Goal: Information Seeking & Learning: Learn about a topic

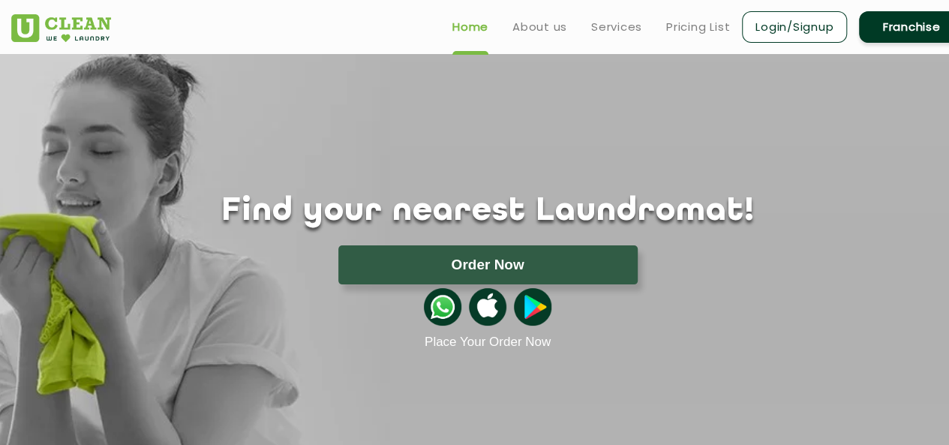
click at [555, 111] on div "Find your nearest Laundromat! Please select the location Order Now Place Your O…" at bounding box center [488, 202] width 976 height 296
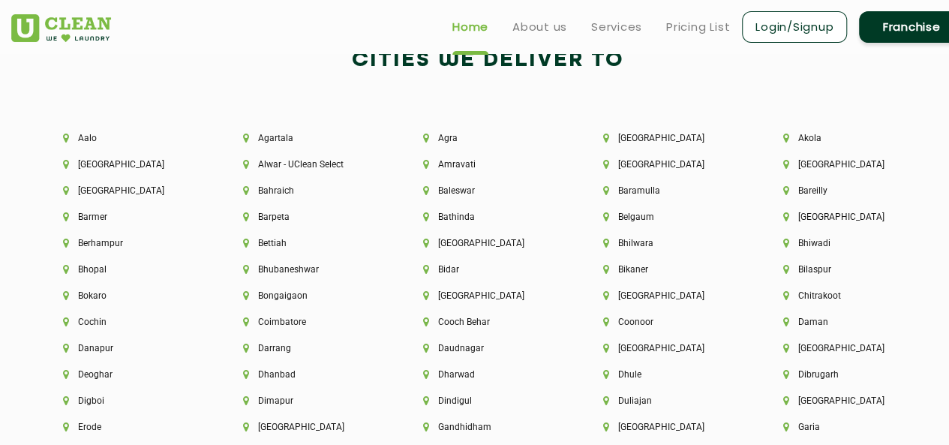
scroll to position [3077, 0]
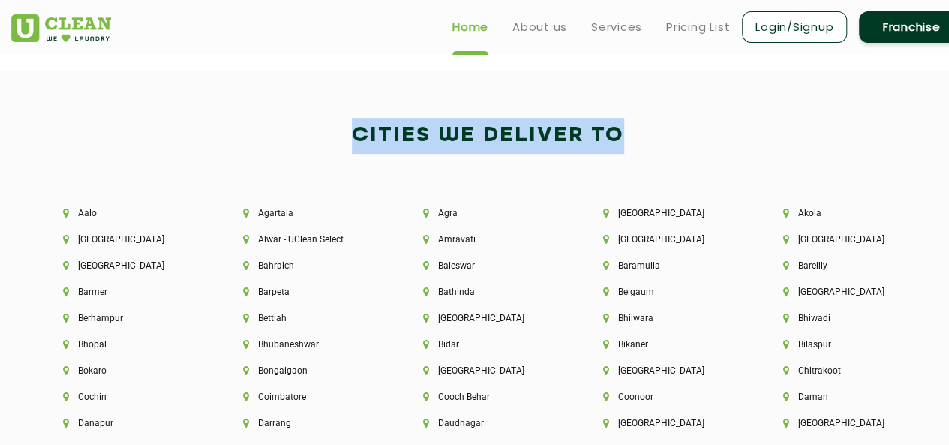
drag, startPoint x: 321, startPoint y: 142, endPoint x: 683, endPoint y: 145, distance: 361.7
click at [645, 145] on h2 "Cities We Deliver to" at bounding box center [487, 136] width 953 height 36
click at [683, 145] on h2 "Cities We Deliver to" at bounding box center [487, 136] width 953 height 36
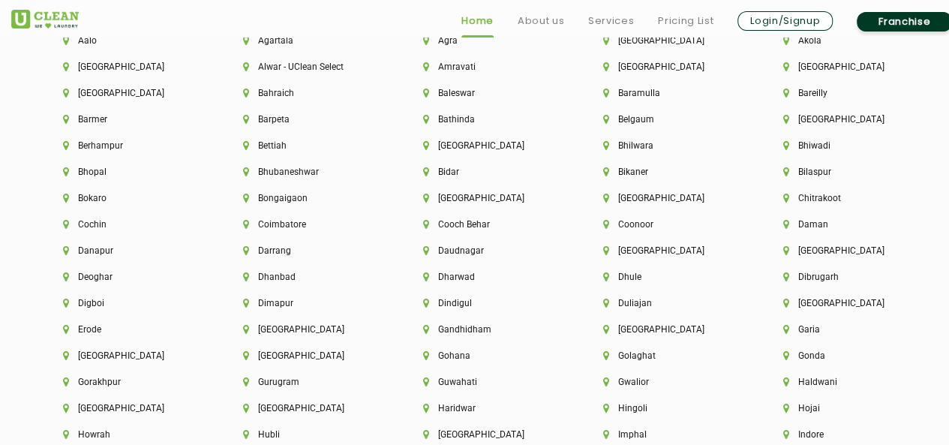
scroll to position [3251, 0]
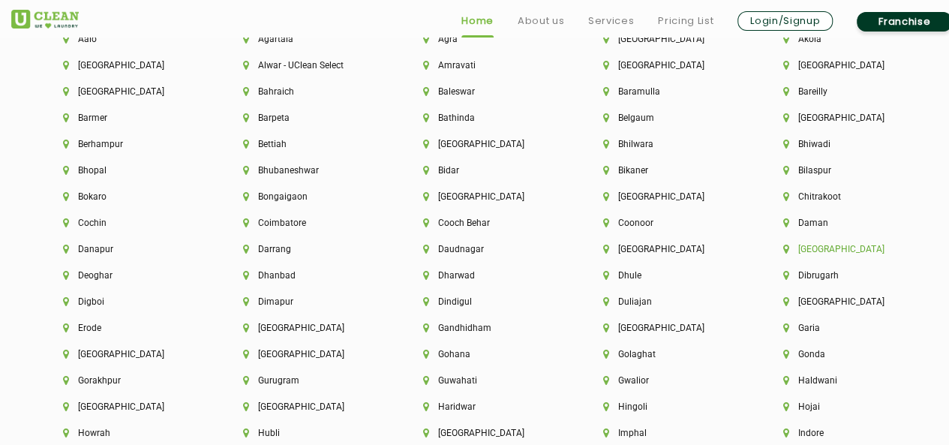
click at [810, 251] on li "[GEOGRAPHIC_DATA]" at bounding box center [847, 249] width 129 height 11
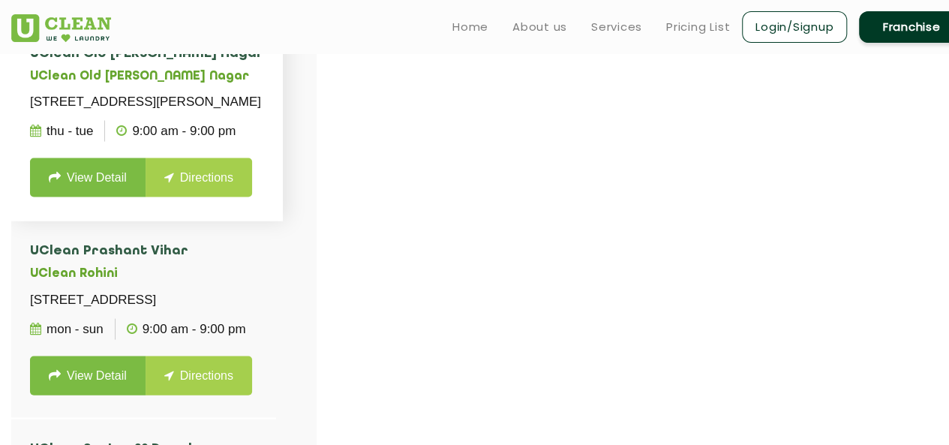
scroll to position [1576, 0]
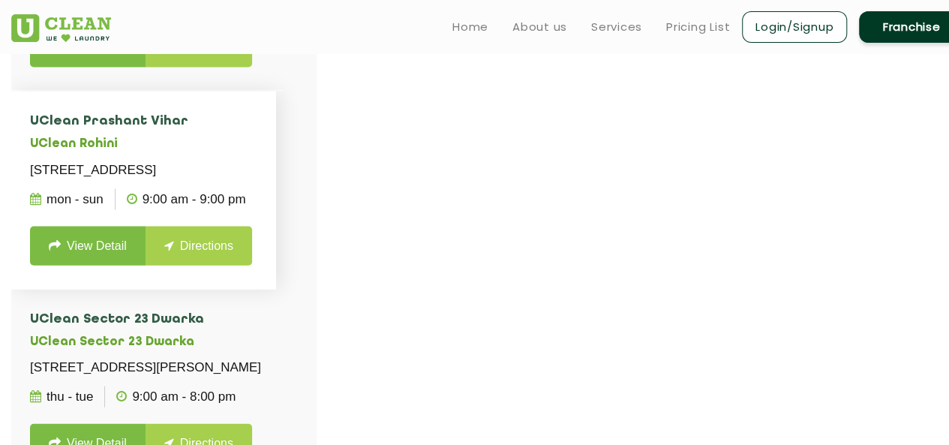
click at [203, 128] on h4 "UClean Prashant Vihar" at bounding box center [143, 120] width 227 height 15
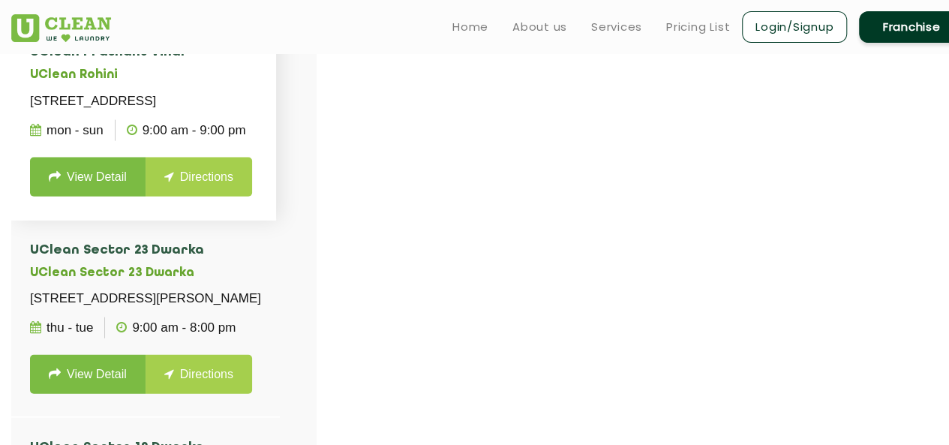
scroll to position [1651, 0]
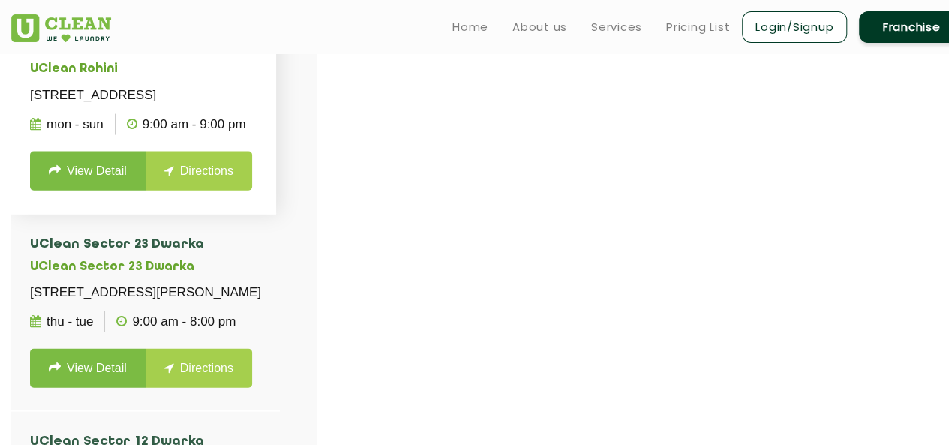
click at [80, 190] on link "View Detail" at bounding box center [88, 170] width 116 height 39
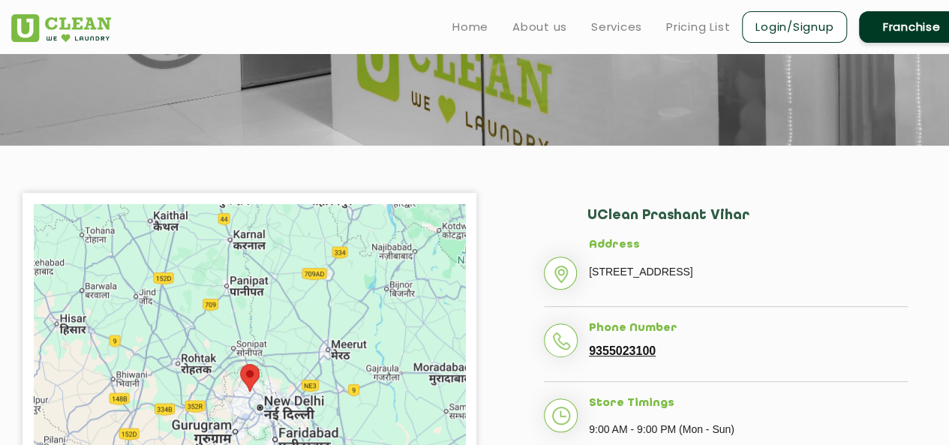
scroll to position [150, 0]
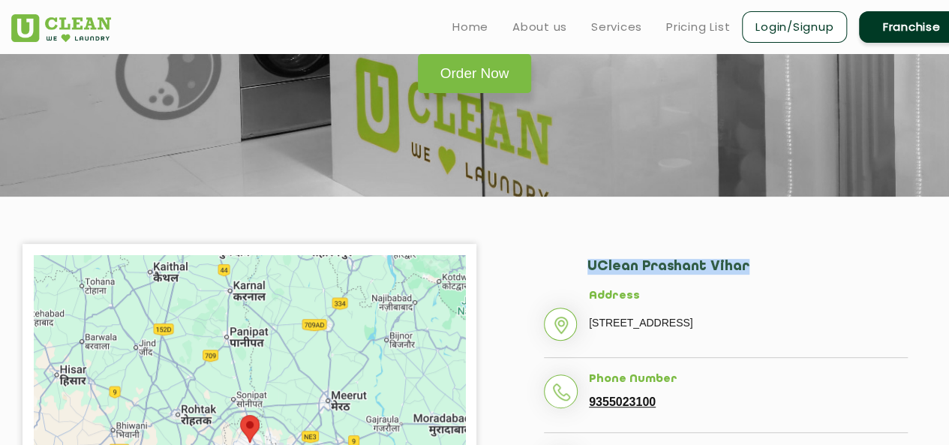
drag, startPoint x: 585, startPoint y: 269, endPoint x: 741, endPoint y: 273, distance: 156.1
click at [741, 273] on div "UClean Prashant Vihar Address [STREET_ADDRESS] Phone Number 9355023100 Store Ti…" at bounding box center [726, 409] width 454 height 331
copy h2 "UClean Prashant Vihar"
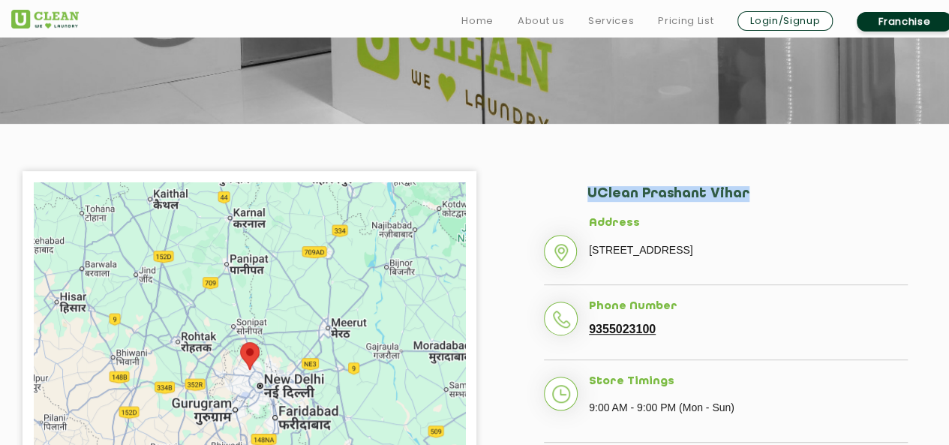
scroll to position [300, 0]
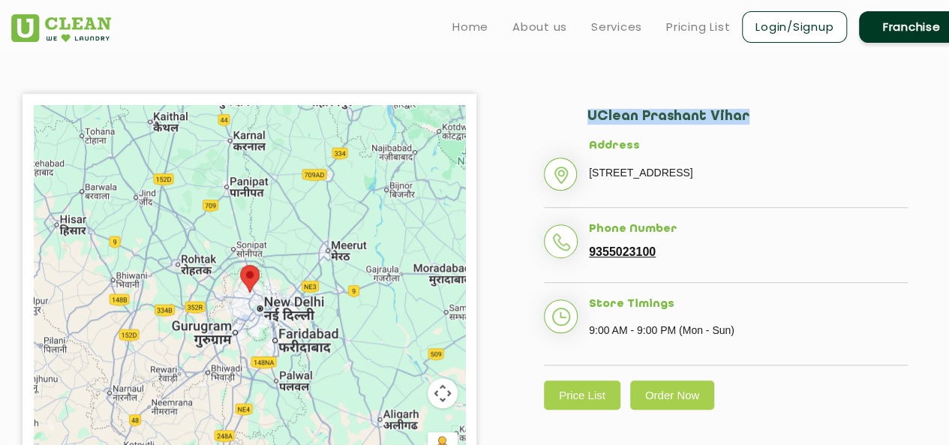
click at [525, 107] on div "UClean Prashant Vihar Address [STREET_ADDRESS] Phone Number 9355023100 Store Ti…" at bounding box center [726, 259] width 454 height 331
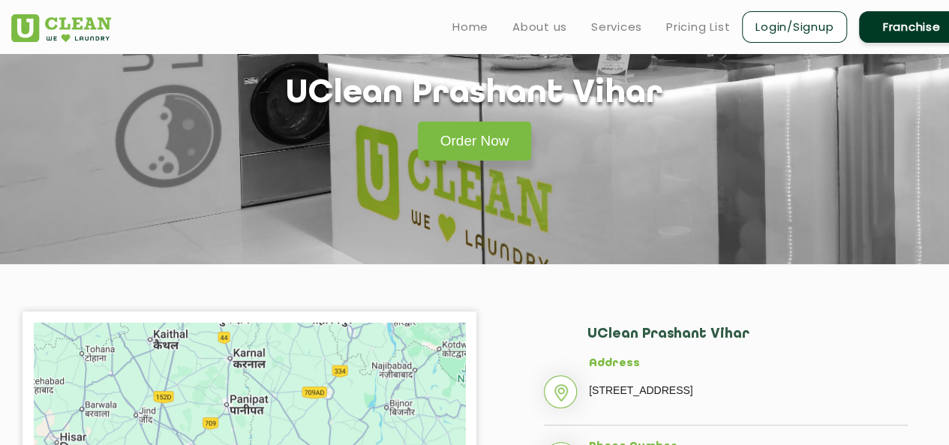
scroll to position [0, 0]
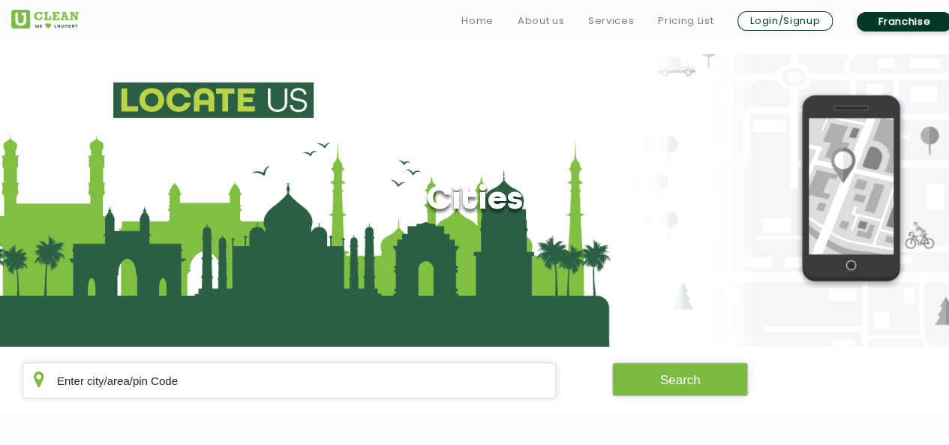
scroll to position [450, 0]
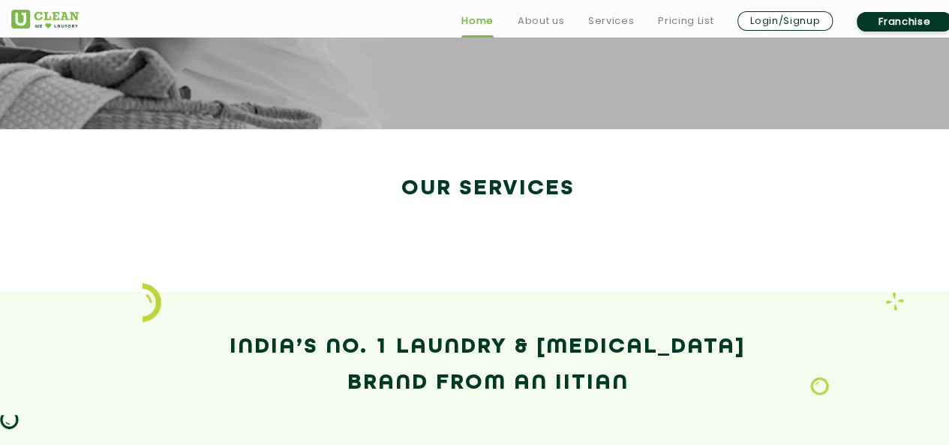
scroll to position [2326, 0]
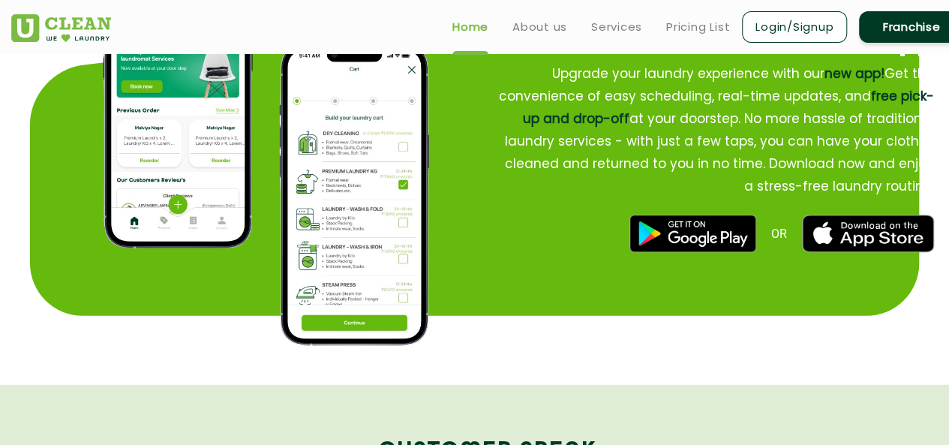
scroll to position [1726, 0]
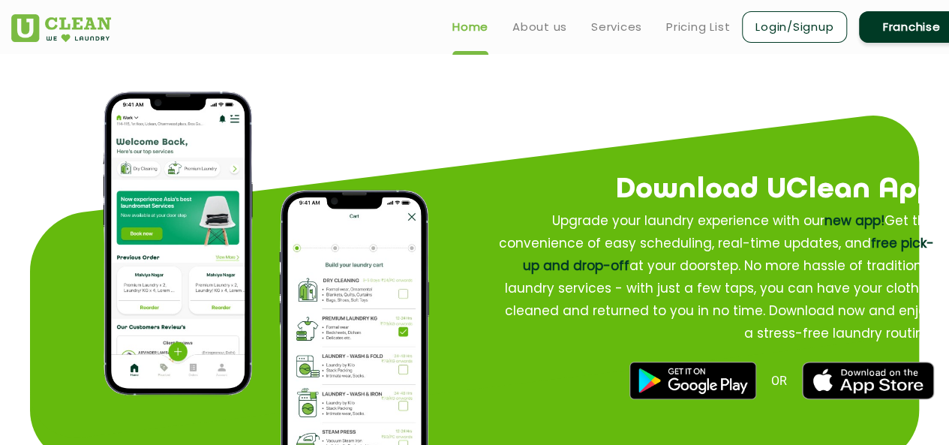
click at [388, 116] on app-why-us "Why Uclean? Quick Service Doorstep Pick up and Drop Affordable per kilo pricing…" at bounding box center [474, 23] width 949 height 1019
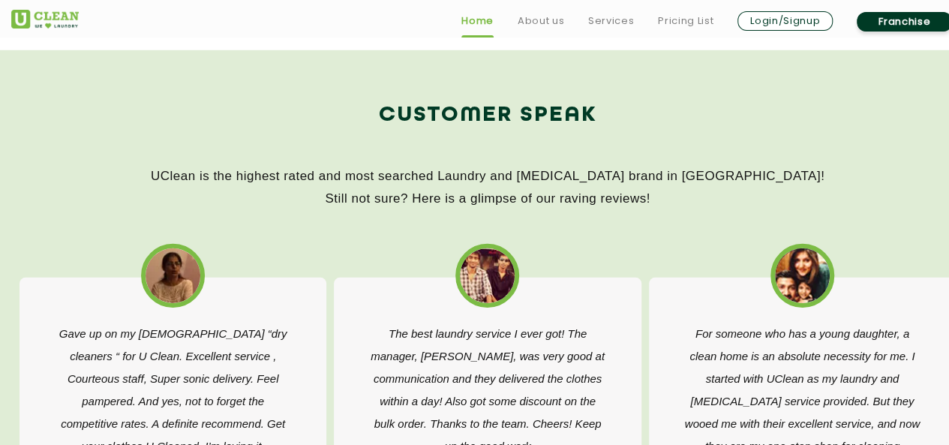
scroll to position [2326, 0]
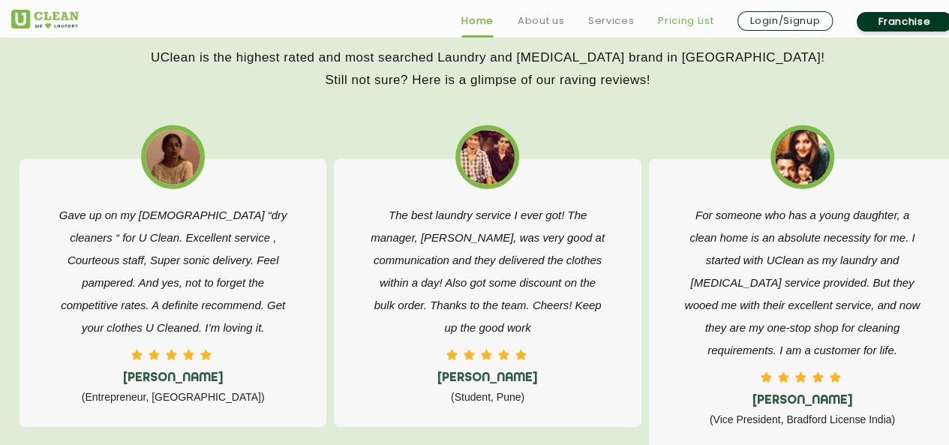
click at [681, 12] on link "Pricing List" at bounding box center [686, 21] width 56 height 18
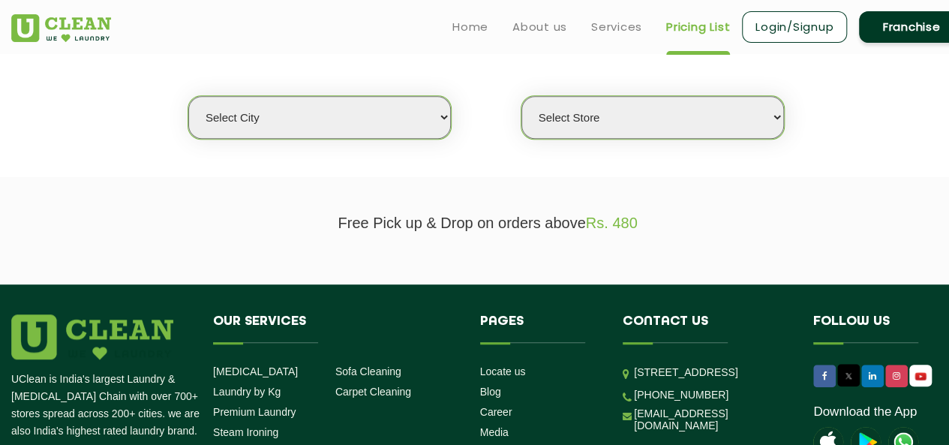
scroll to position [300, 0]
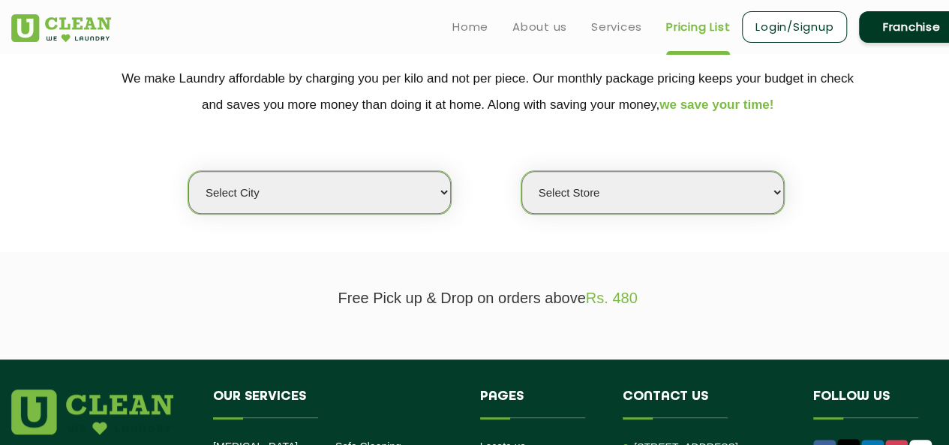
click at [389, 194] on select "Select city Aalo Agartala Agra Ahmedabad Akola Aligarh Alwar - UClean Select Am…" at bounding box center [319, 192] width 263 height 43
select select "1"
click at [188, 171] on select "Select city Aalo Agartala Agra Ahmedabad Akola Aligarh Alwar - UClean Select Am…" at bounding box center [319, 192] width 263 height 43
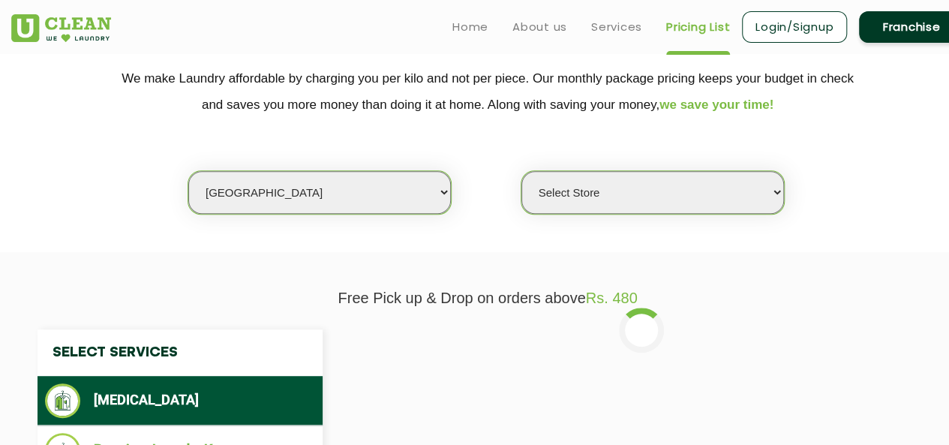
click at [629, 196] on select "Select Store UClean Vasant Kunj UClean Greater Kailash 2 UClean Dwarka UClean R…" at bounding box center [653, 192] width 263 height 43
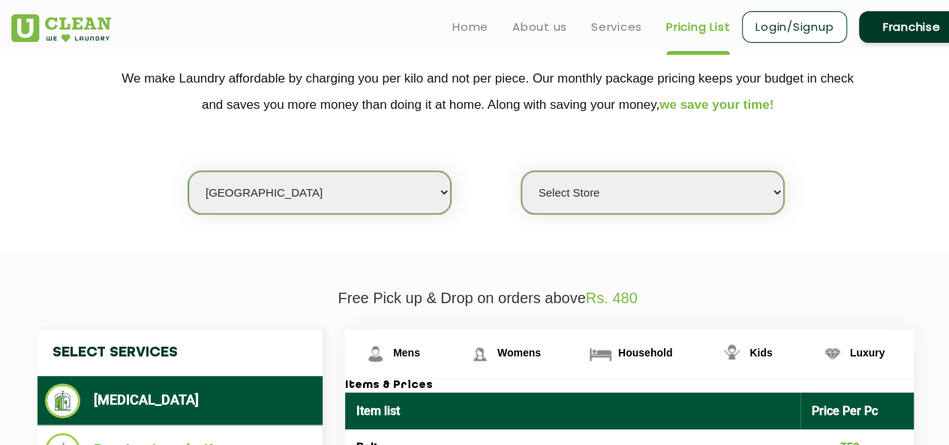
click at [629, 196] on select "Select Store UClean Vasant Kunj UClean Greater Kailash 2 UClean Dwarka UClean R…" at bounding box center [653, 192] width 263 height 43
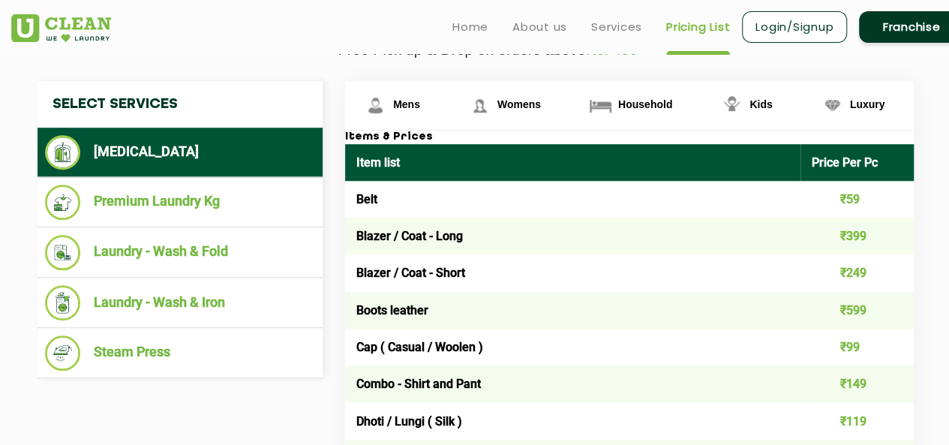
scroll to position [525, 0]
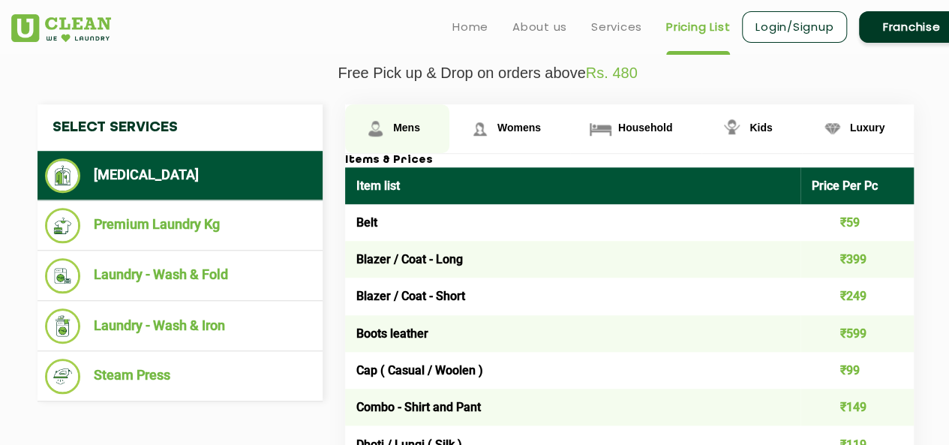
click at [397, 128] on span "Mens" at bounding box center [406, 128] width 27 height 12
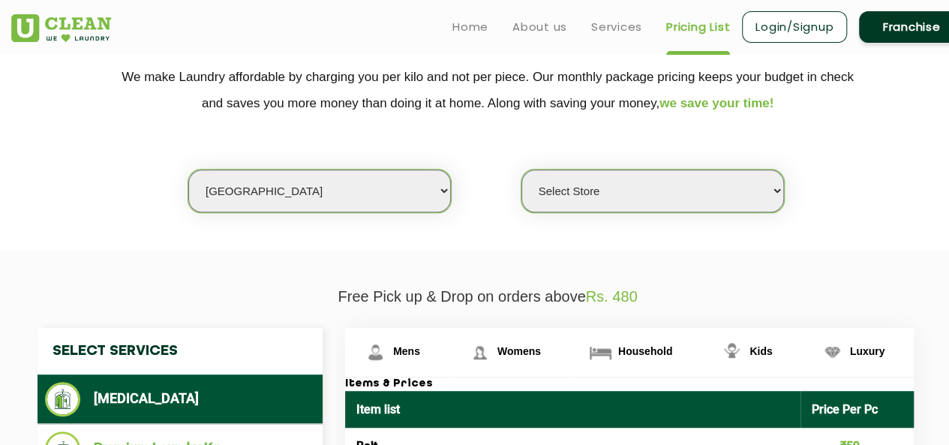
scroll to position [299, 0]
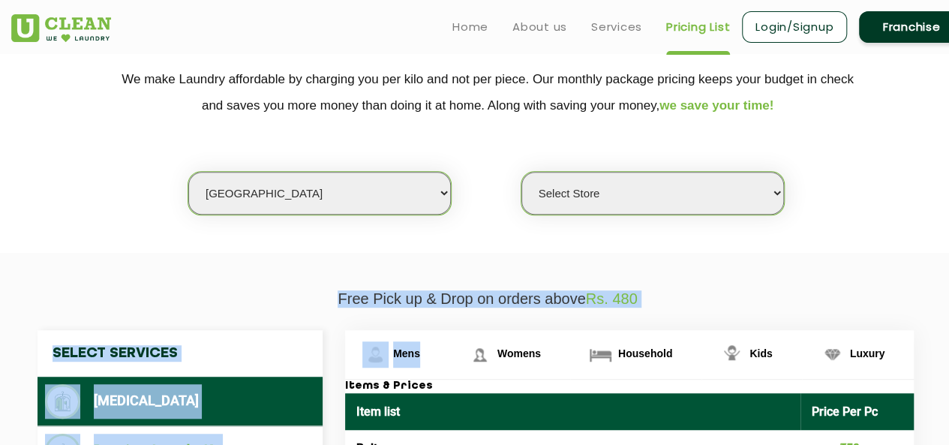
drag, startPoint x: 269, startPoint y: 286, endPoint x: 567, endPoint y: 315, distance: 299.4
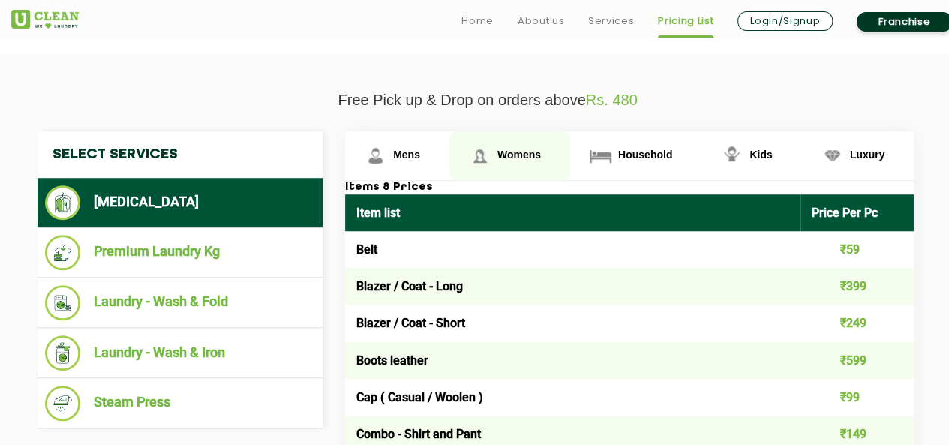
scroll to position [600, 0]
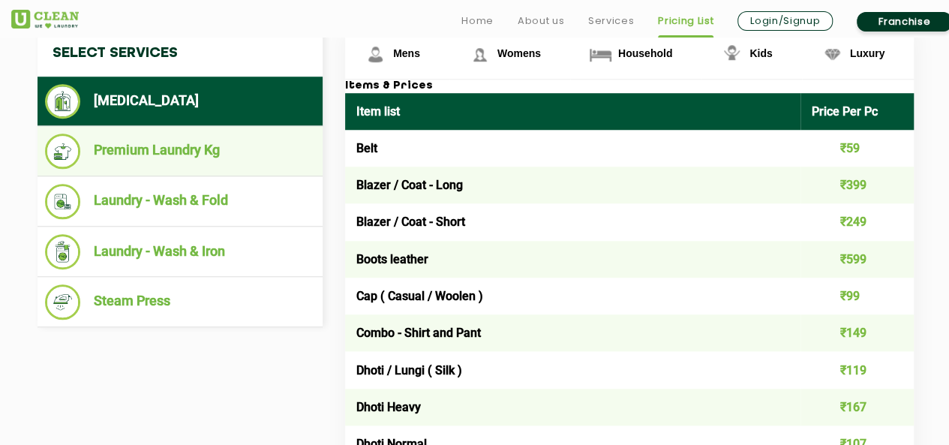
click at [258, 146] on li "Premium Laundry Kg" at bounding box center [180, 151] width 270 height 35
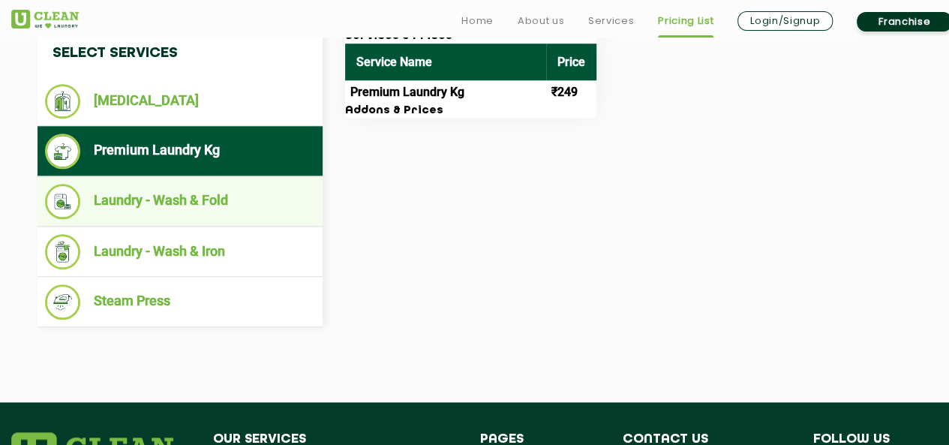
click at [269, 212] on li "Laundry - Wash & Fold" at bounding box center [180, 201] width 270 height 35
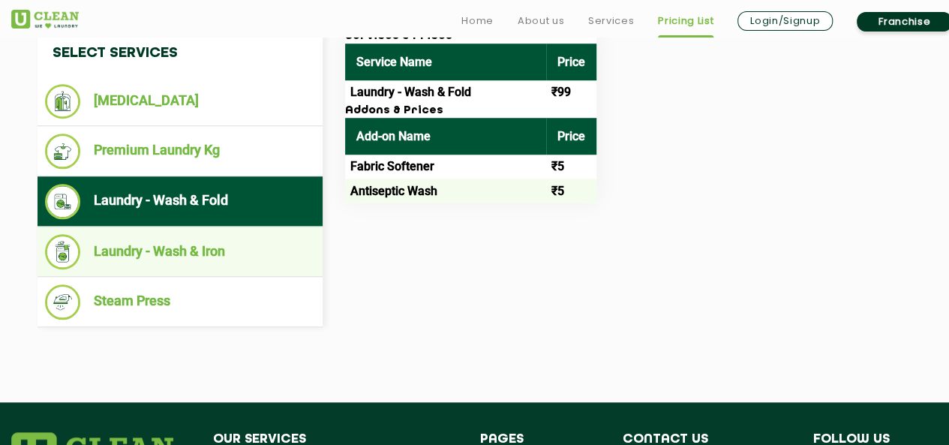
click at [272, 242] on li "Laundry - Wash & Iron" at bounding box center [180, 251] width 270 height 35
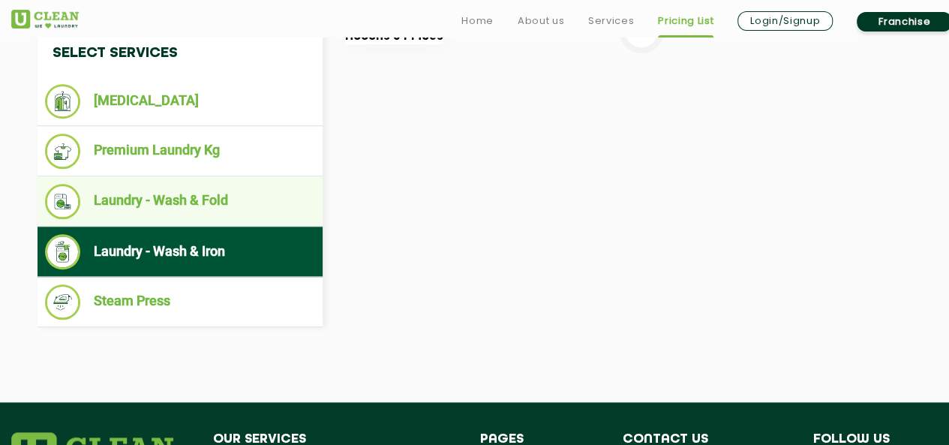
click at [273, 203] on li "Laundry - Wash & Fold" at bounding box center [180, 201] width 270 height 35
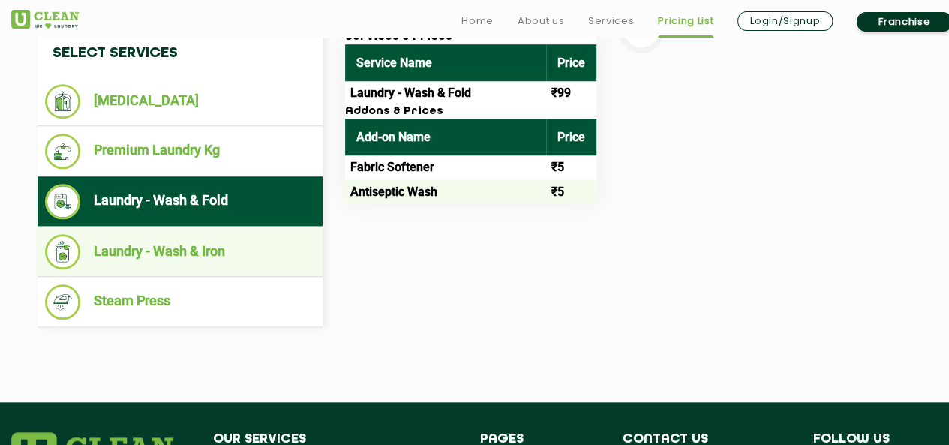
click at [256, 249] on li "Laundry - Wash & Iron" at bounding box center [180, 251] width 270 height 35
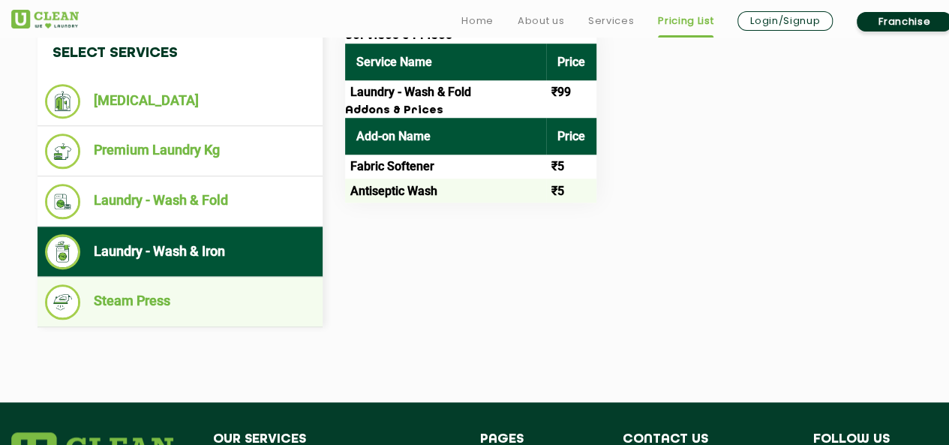
click at [245, 304] on li "Steam Press" at bounding box center [180, 301] width 270 height 35
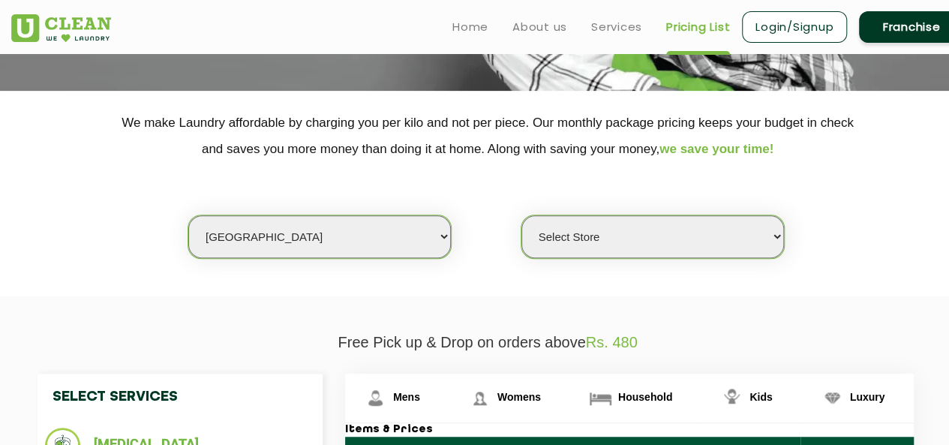
scroll to position [74, 0]
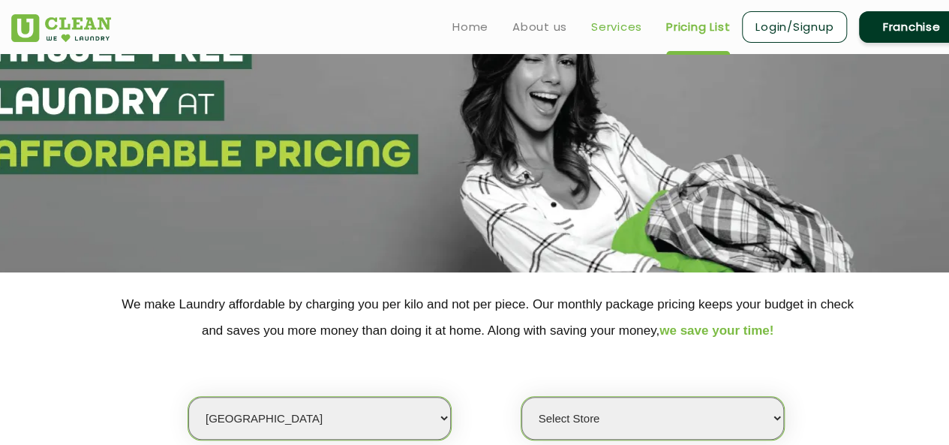
click at [615, 31] on link "Services" at bounding box center [616, 27] width 51 height 18
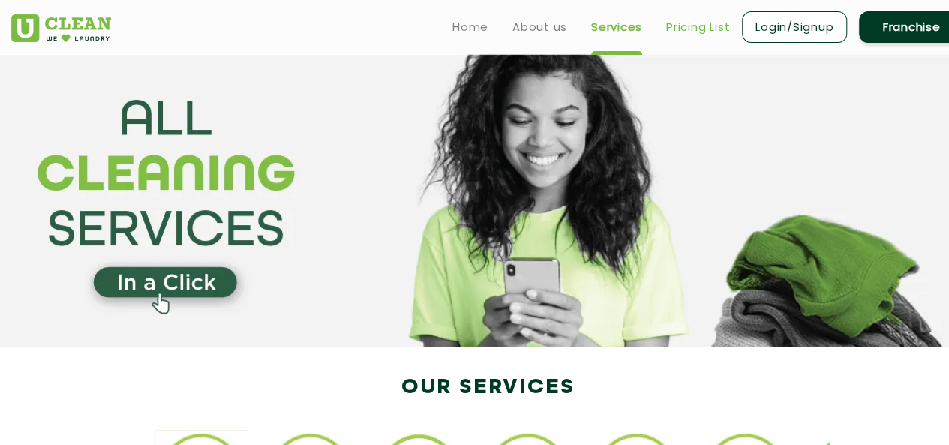
click at [672, 25] on link "Pricing List" at bounding box center [698, 27] width 64 height 18
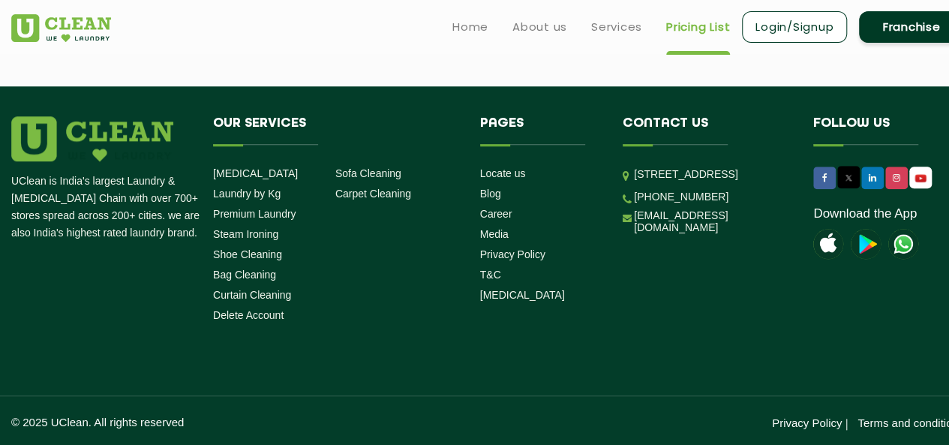
scroll to position [198, 0]
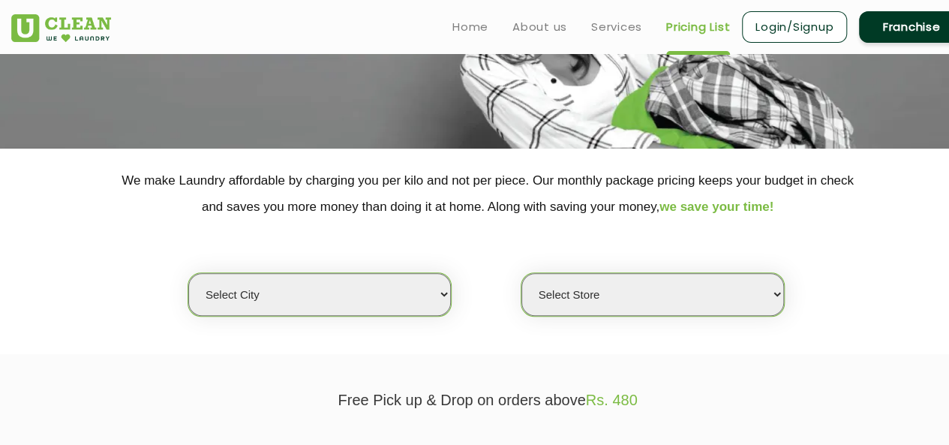
click at [374, 292] on select "Select city Aalo Agartala Agra Ahmedabad Akola Aligarh Alwar - UClean Select Am…" at bounding box center [319, 294] width 263 height 43
select select "1"
click at [188, 273] on select "Select city Aalo Agartala Agra Ahmedabad Akola Aligarh Alwar - UClean Select Am…" at bounding box center [319, 294] width 263 height 43
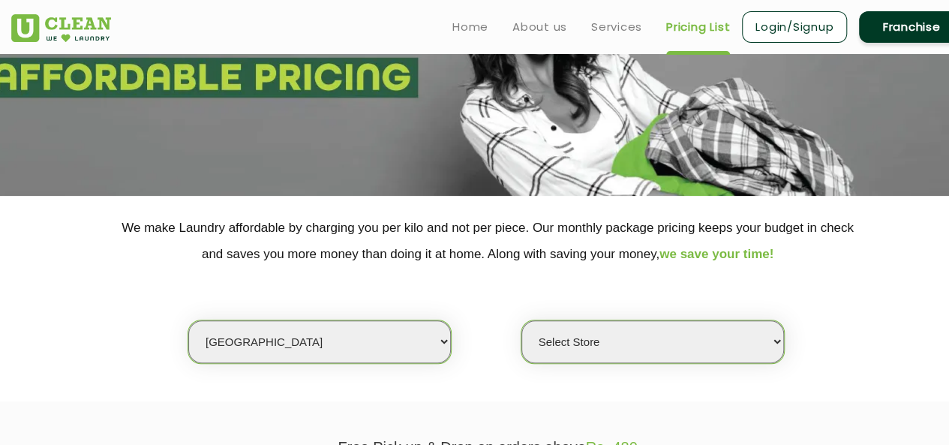
scroll to position [150, 0]
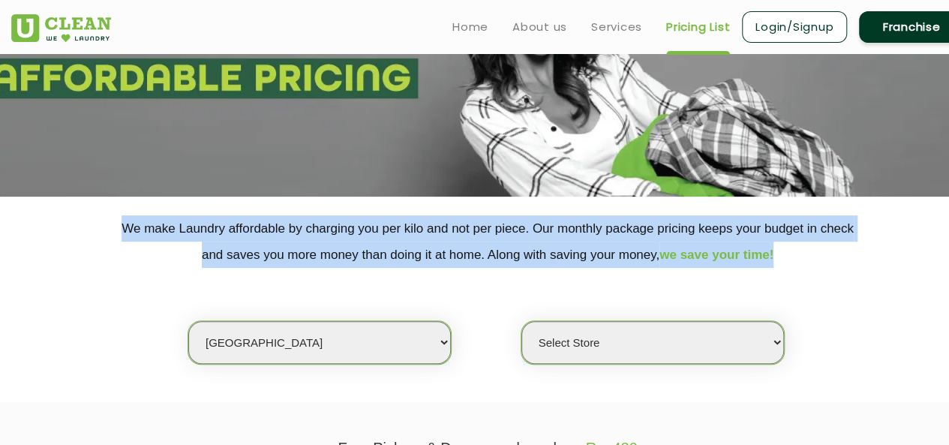
drag, startPoint x: 109, startPoint y: 238, endPoint x: 803, endPoint y: 258, distance: 694.4
click at [803, 258] on p "We make Laundry affordable by charging you per kilo and not per piece. Our mont…" at bounding box center [487, 241] width 953 height 53
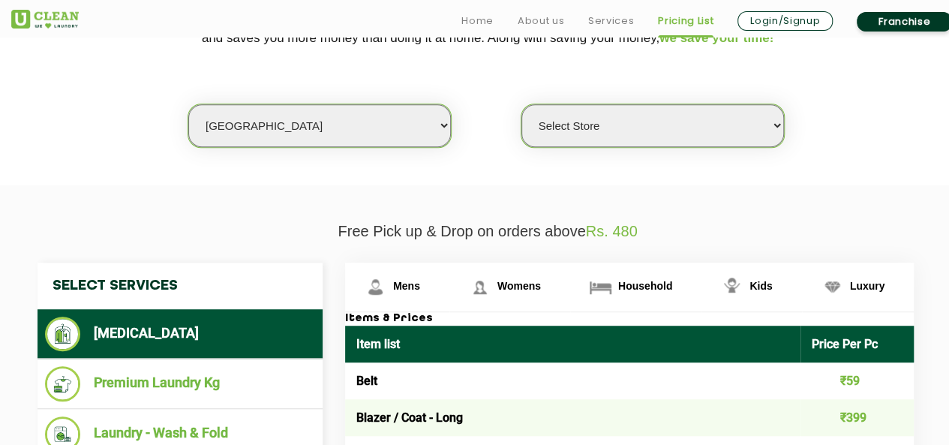
scroll to position [450, 0]
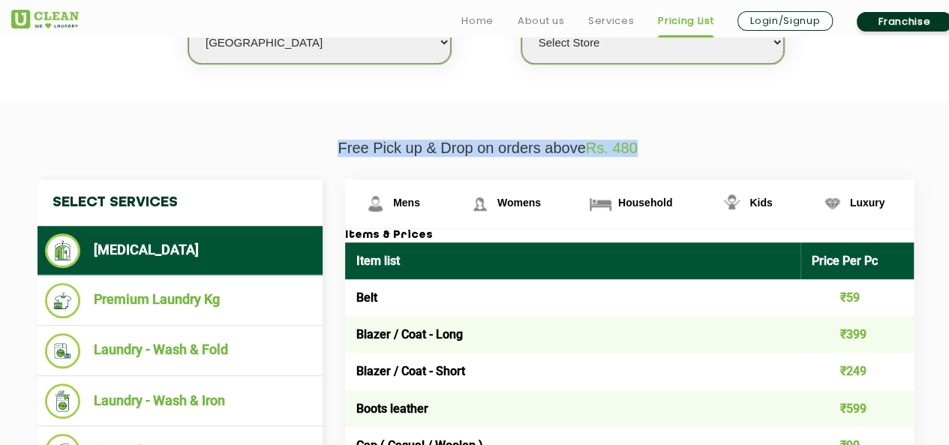
drag, startPoint x: 366, startPoint y: 148, endPoint x: 699, endPoint y: 146, distance: 333.2
click at [699, 146] on p "Free Pick up & Drop on orders above Rs. 480" at bounding box center [487, 148] width 953 height 17
copy p "Free Pick up & Drop on orders above Rs. 480"
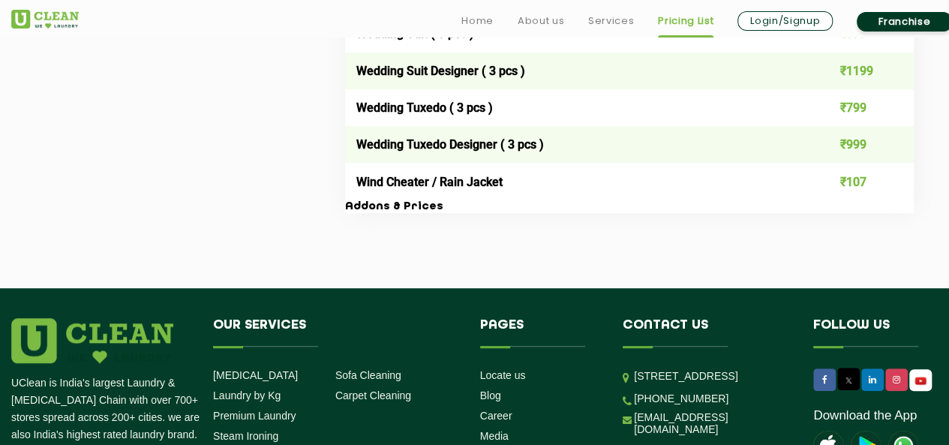
scroll to position [3376, 0]
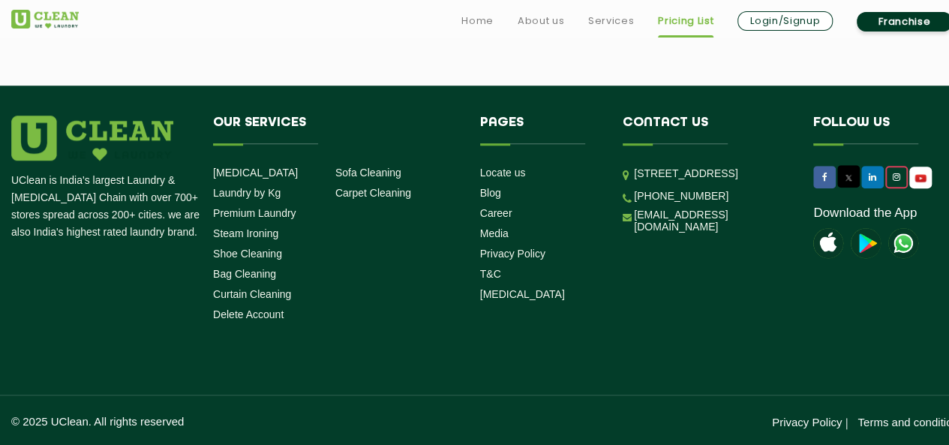
click at [895, 181] on link at bounding box center [897, 177] width 23 height 23
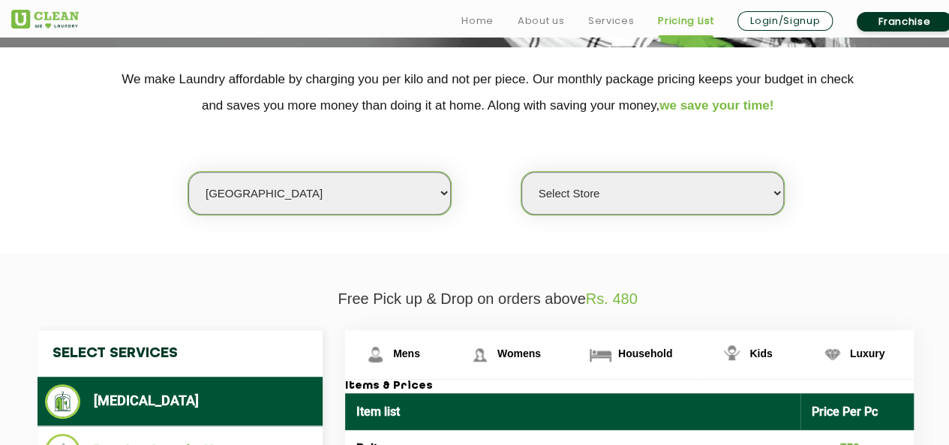
scroll to position [600, 0]
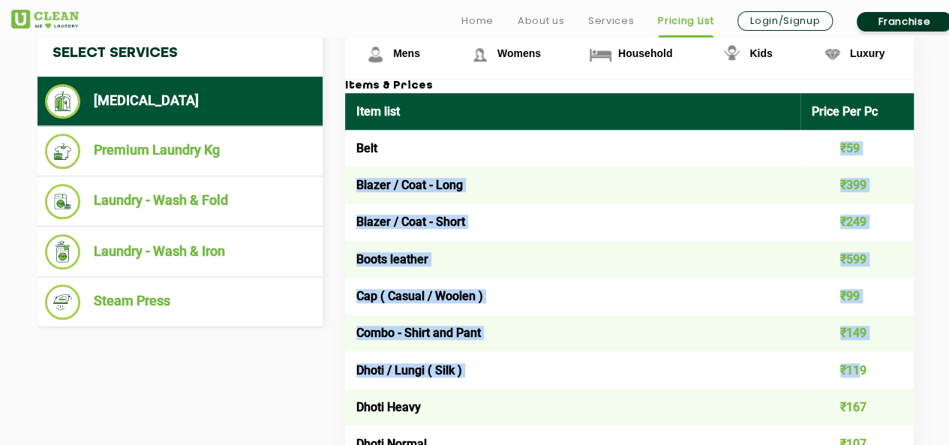
drag, startPoint x: 822, startPoint y: 143, endPoint x: 862, endPoint y: 371, distance: 231.4
click at [645, 200] on td "Blazer / Coat - Long" at bounding box center [573, 185] width 456 height 37
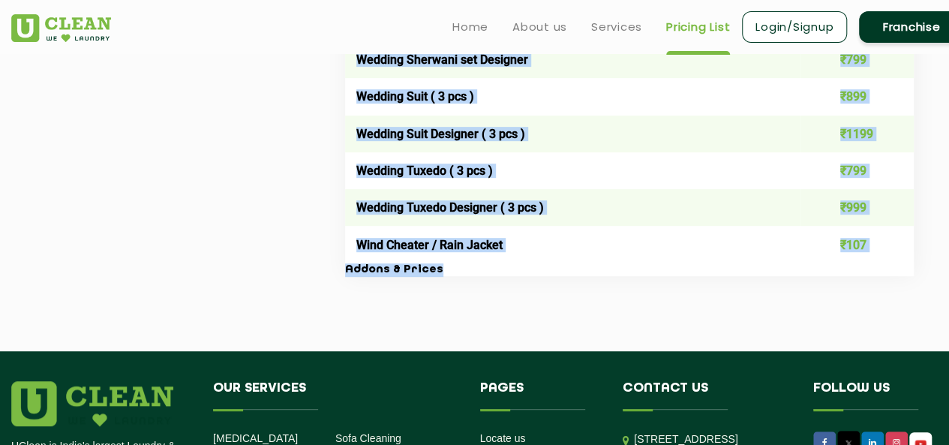
scroll to position [3076, 0]
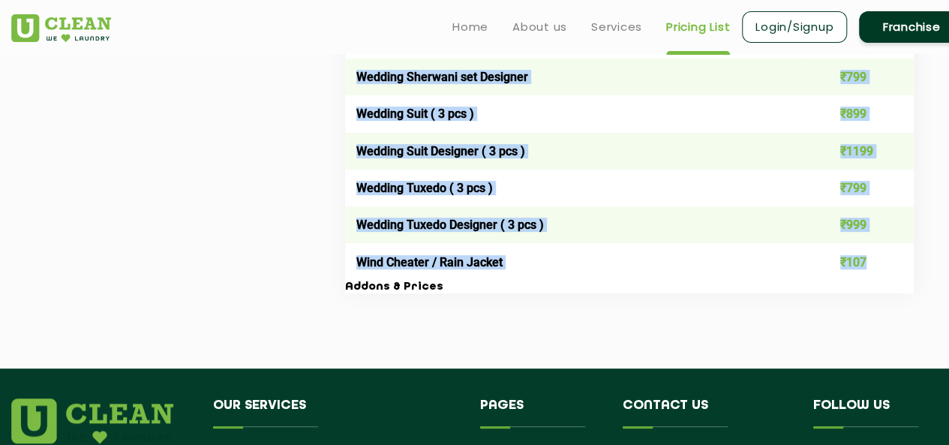
drag, startPoint x: 356, startPoint y: 146, endPoint x: 874, endPoint y: 277, distance: 533.3
copy tbody "Belt ₹59 Blazer / Coat - Long ₹399 Blazer / Coat - Short ₹249 Boots leather ₹59…"
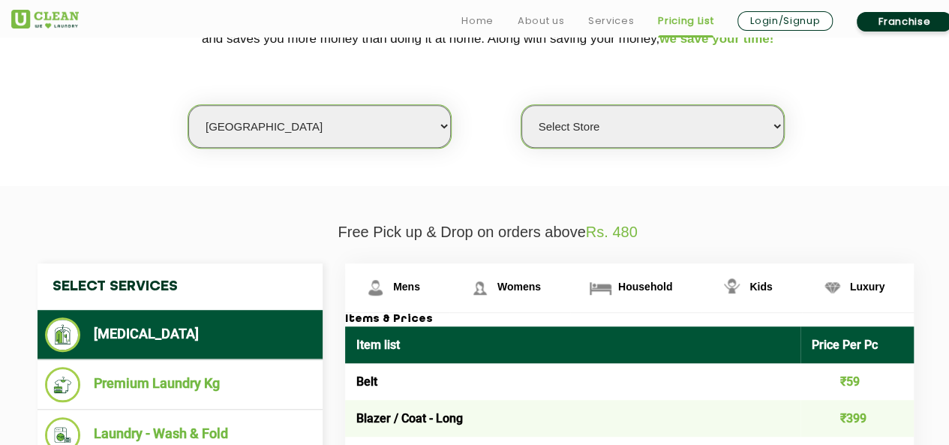
scroll to position [450, 0]
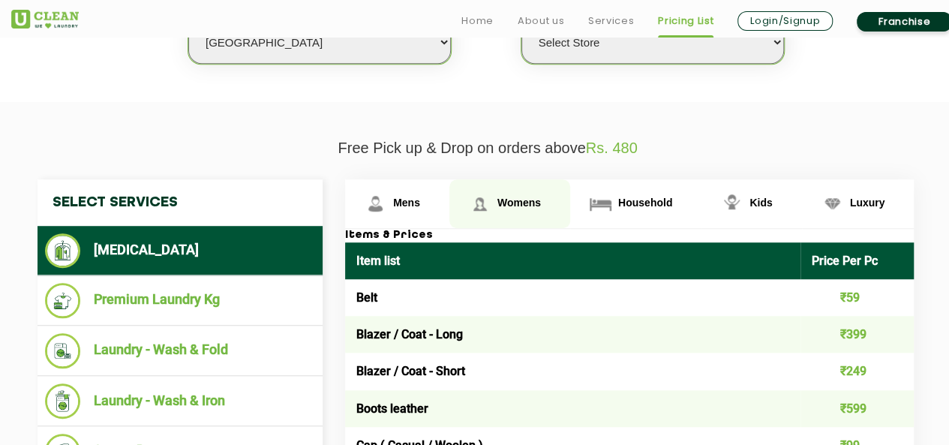
click at [420, 197] on span "Womens" at bounding box center [406, 203] width 27 height 12
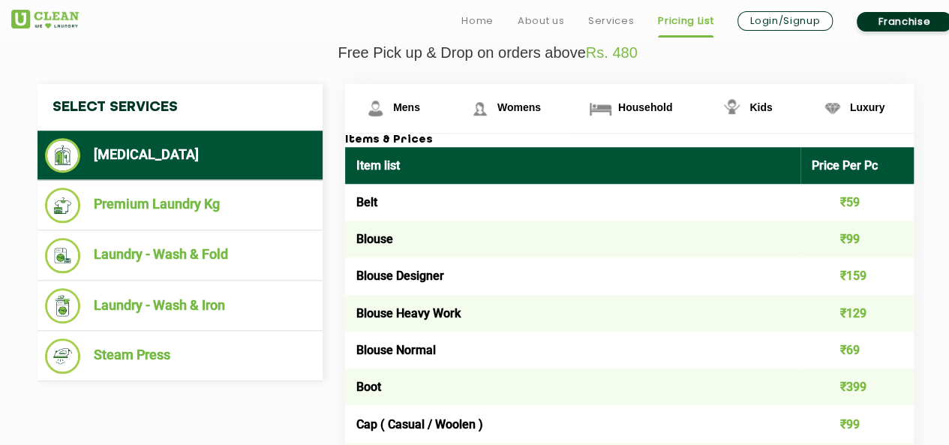
scroll to position [600, 0]
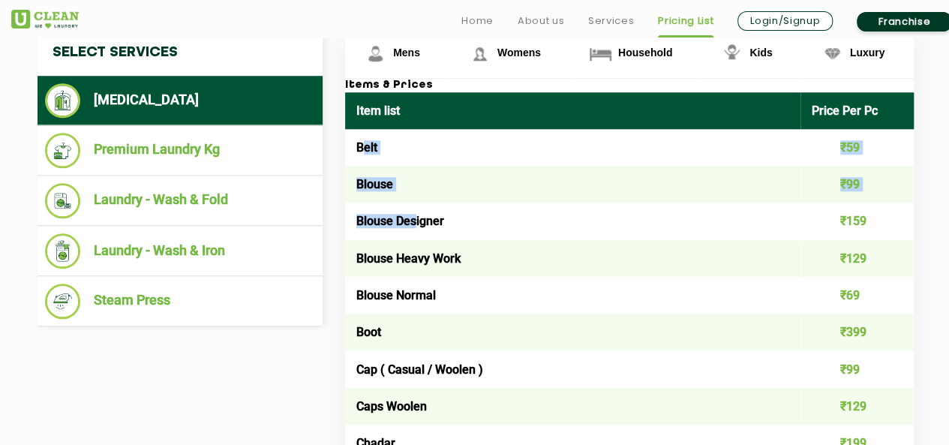
drag, startPoint x: 366, startPoint y: 148, endPoint x: 414, endPoint y: 220, distance: 86.6
click at [474, 184] on td "Blouse" at bounding box center [573, 184] width 456 height 37
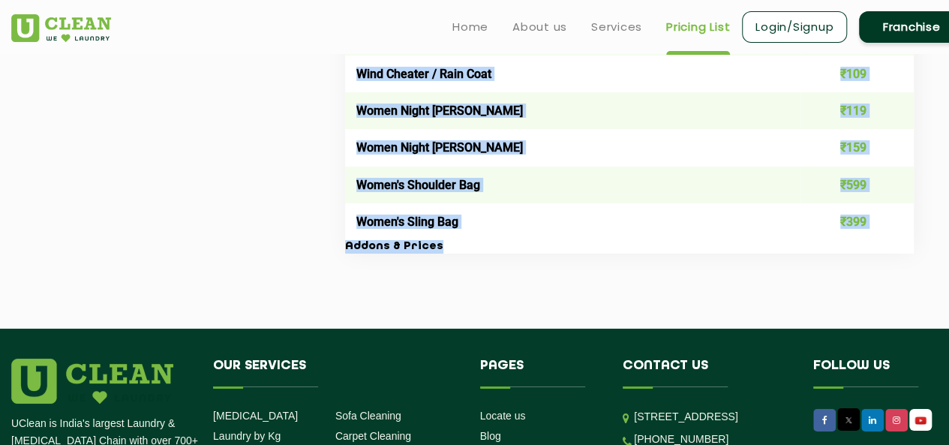
scroll to position [5386, 0]
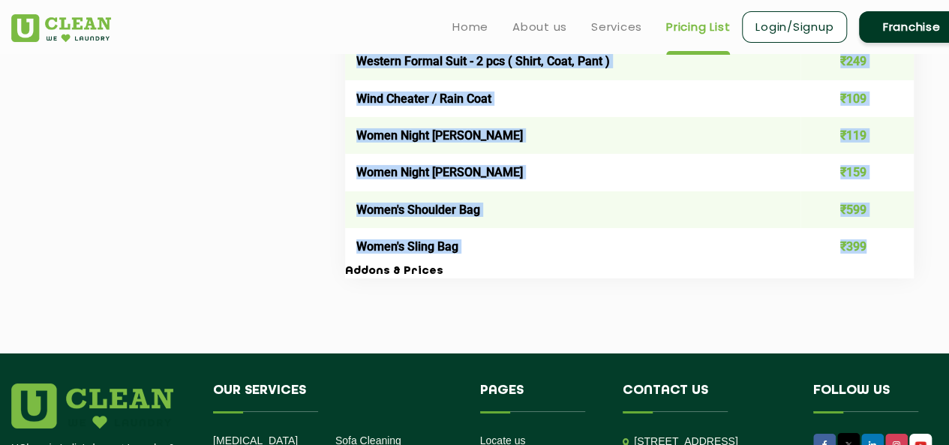
drag, startPoint x: 356, startPoint y: 145, endPoint x: 878, endPoint y: 288, distance: 540.9
copy tbody "Belt ₹59 Blouse ₹99 Blouse Designer ₹159 Blouse Heavy Work ₹129 Blouse Normal ₹…"
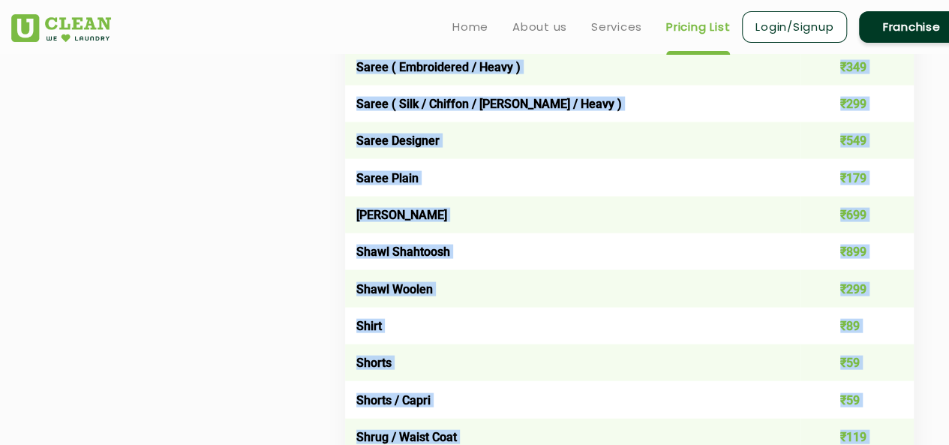
scroll to position [4185, 0]
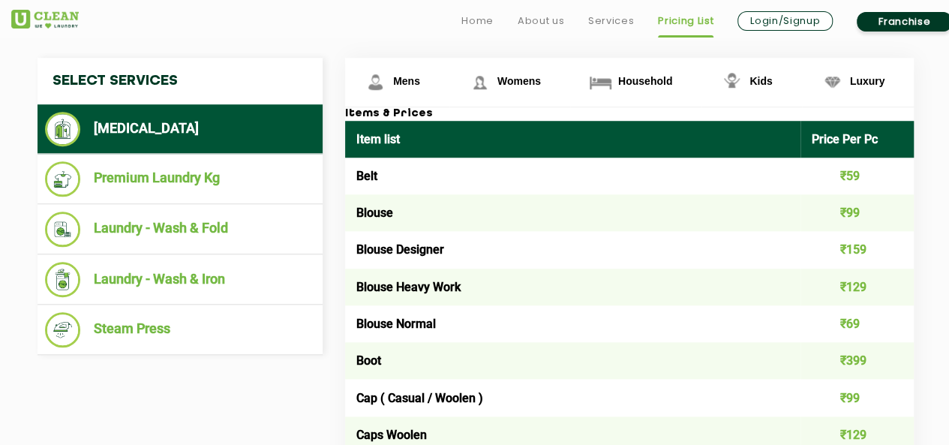
scroll to position [548, 0]
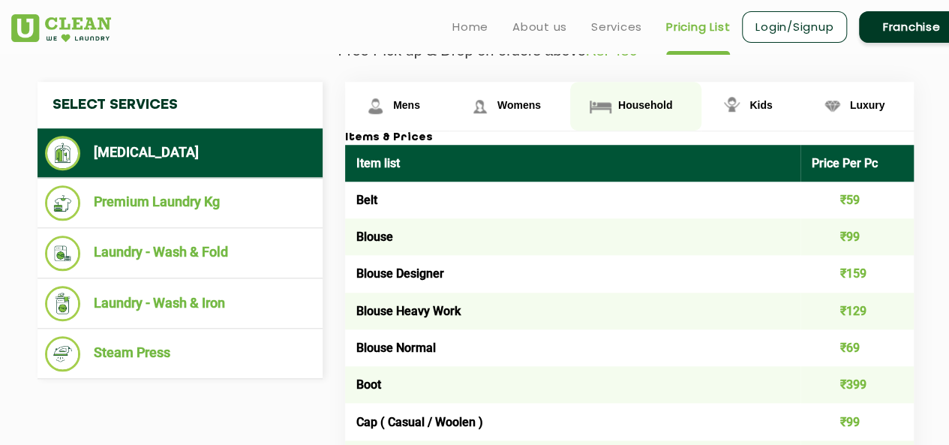
click at [450, 96] on link "Household" at bounding box center [397, 106] width 104 height 49
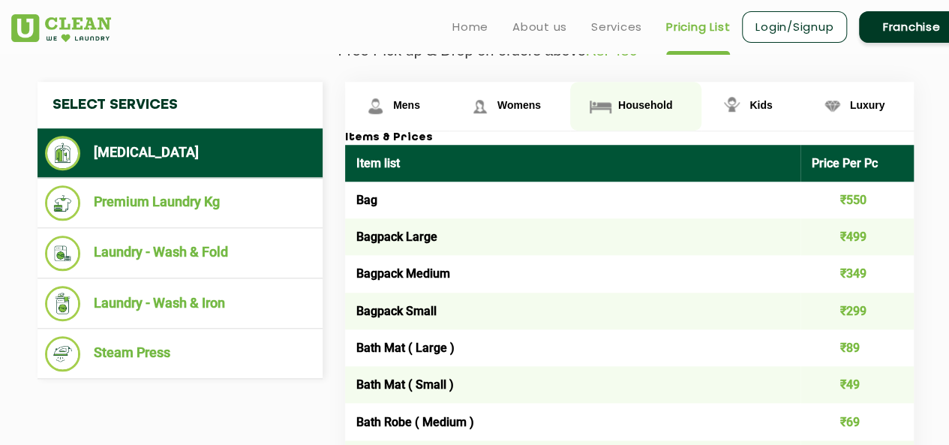
click at [636, 95] on link "Household" at bounding box center [635, 106] width 131 height 49
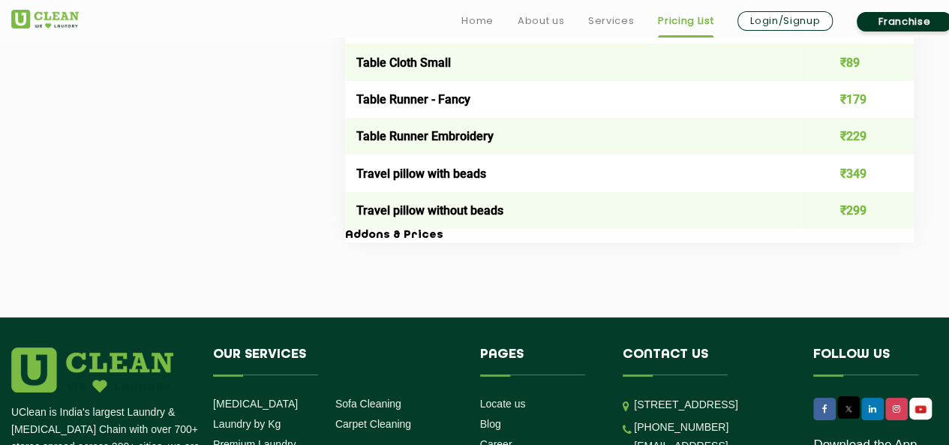
scroll to position [2801, 0]
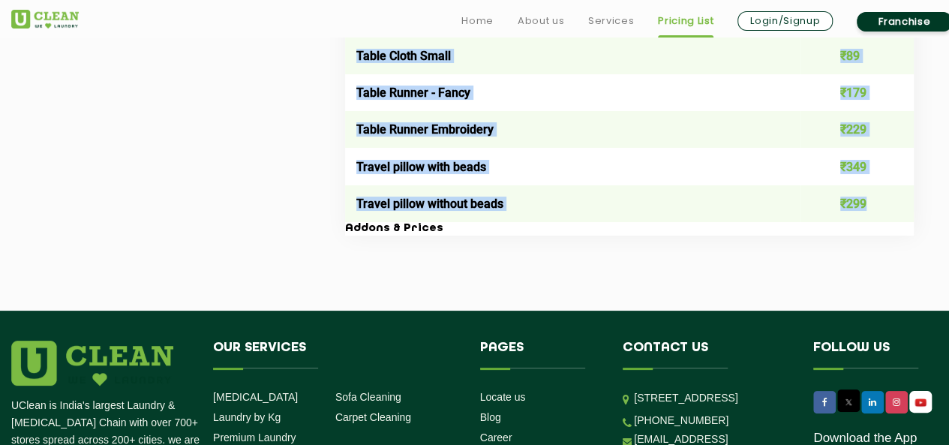
drag, startPoint x: 356, startPoint y: 196, endPoint x: 870, endPoint y: 223, distance: 514.8
copy tbody "Bag ₹550 Bagpack Large ₹499 Bagpack Medium ₹349 Bagpack Small ₹299 Bath Mat ( L…"
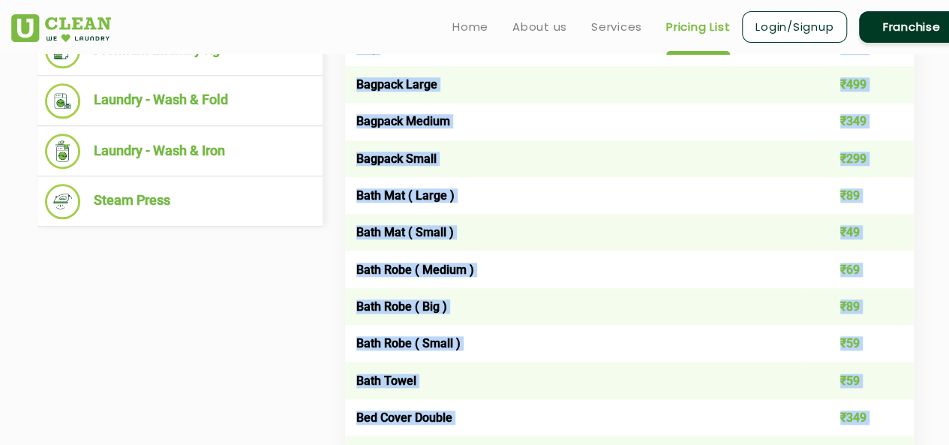
scroll to position [400, 0]
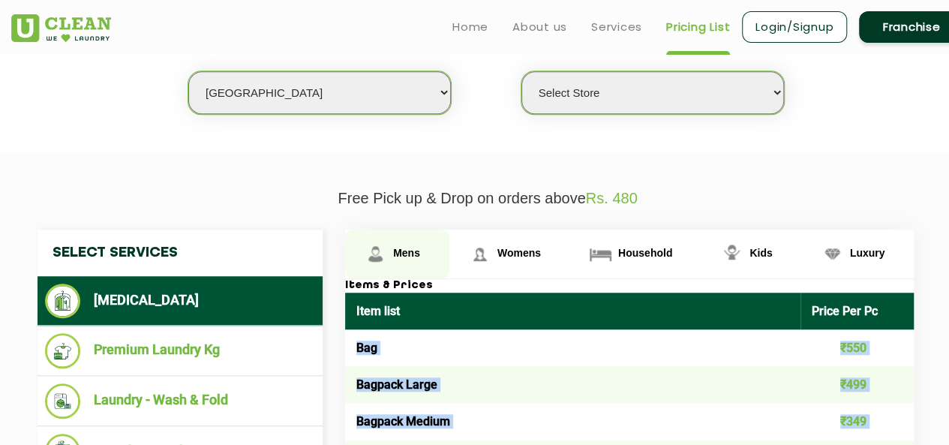
click at [408, 255] on span "Mens" at bounding box center [406, 253] width 27 height 12
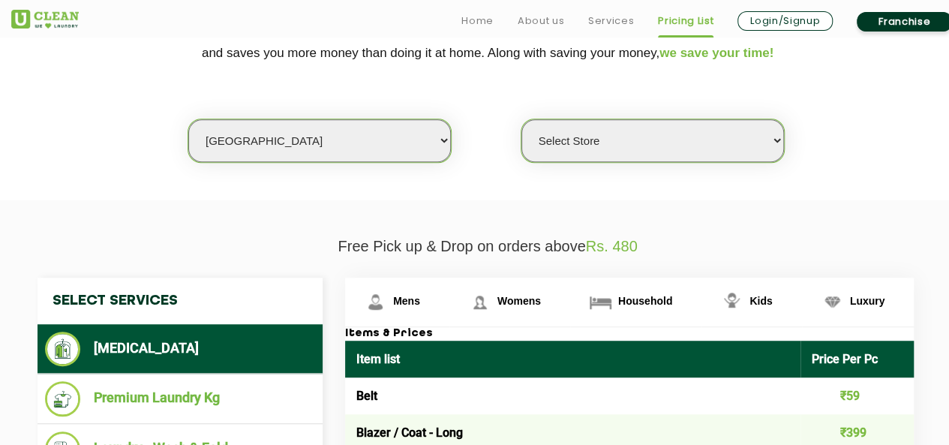
scroll to position [375, 0]
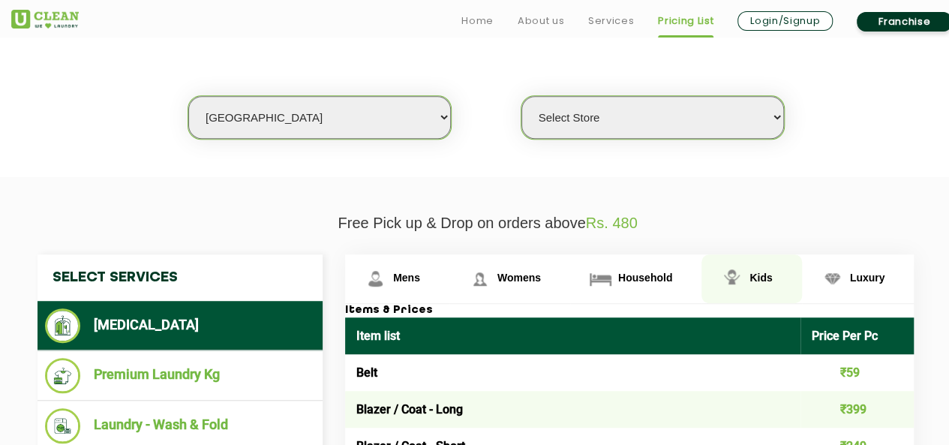
click at [450, 278] on link "Kids" at bounding box center [397, 278] width 104 height 49
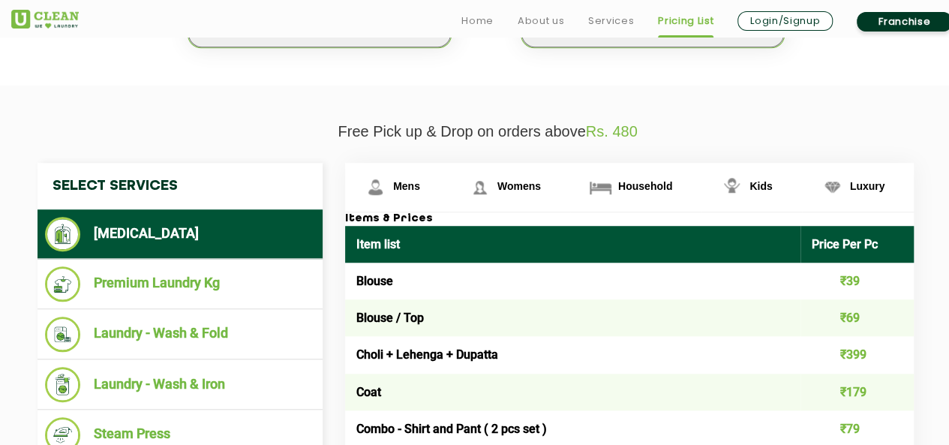
scroll to position [600, 0]
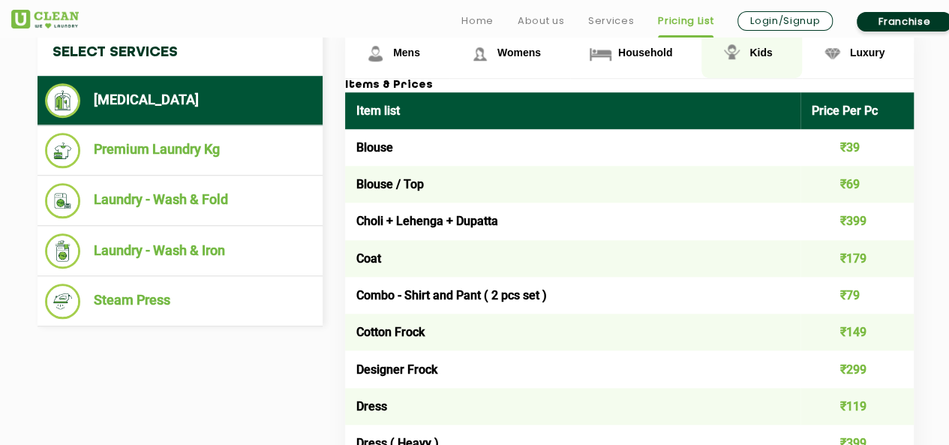
click at [752, 55] on span "Kids" at bounding box center [761, 53] width 23 height 12
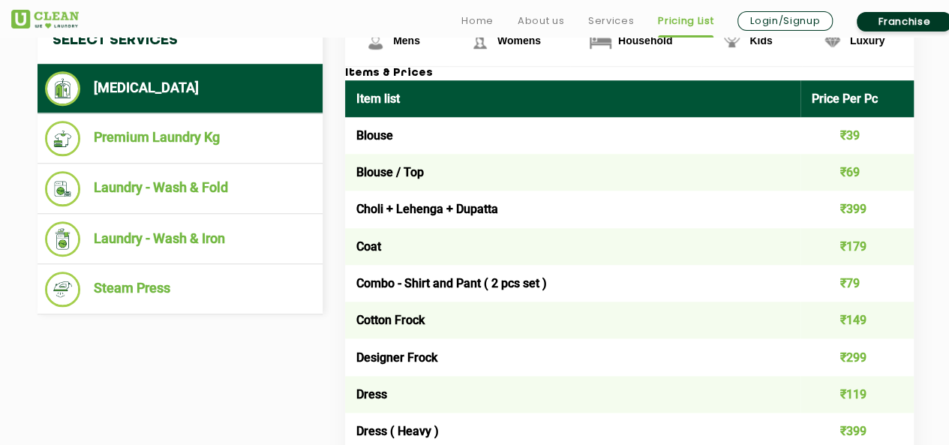
scroll to position [525, 0]
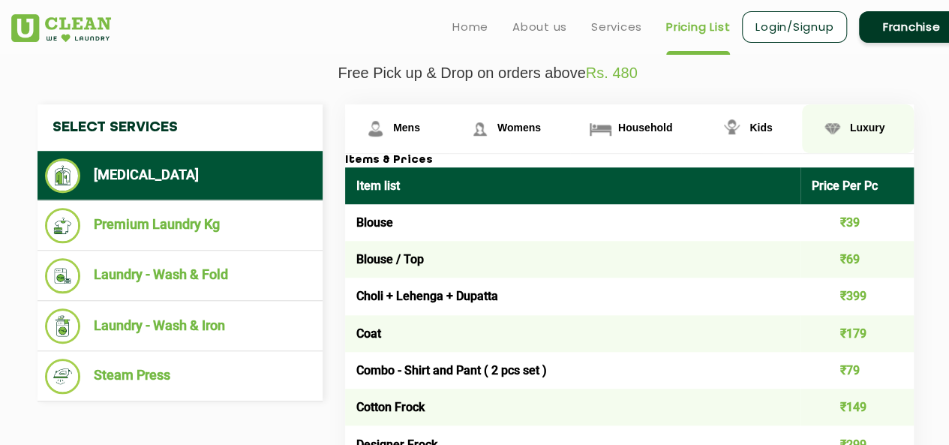
click at [420, 125] on span "Luxury" at bounding box center [406, 128] width 27 height 12
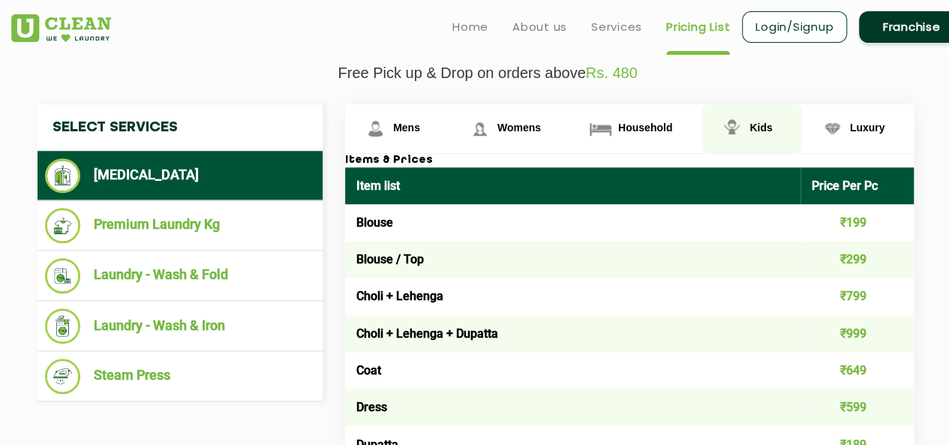
click at [389, 121] on img at bounding box center [375, 129] width 26 height 26
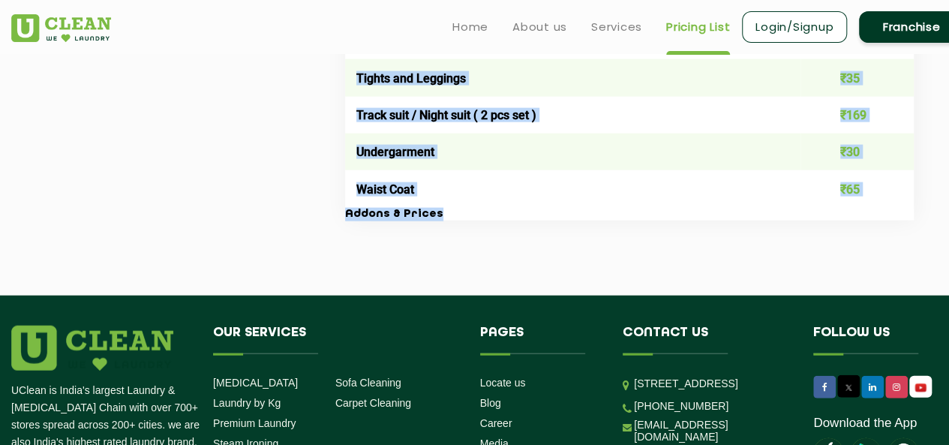
scroll to position [1586, 0]
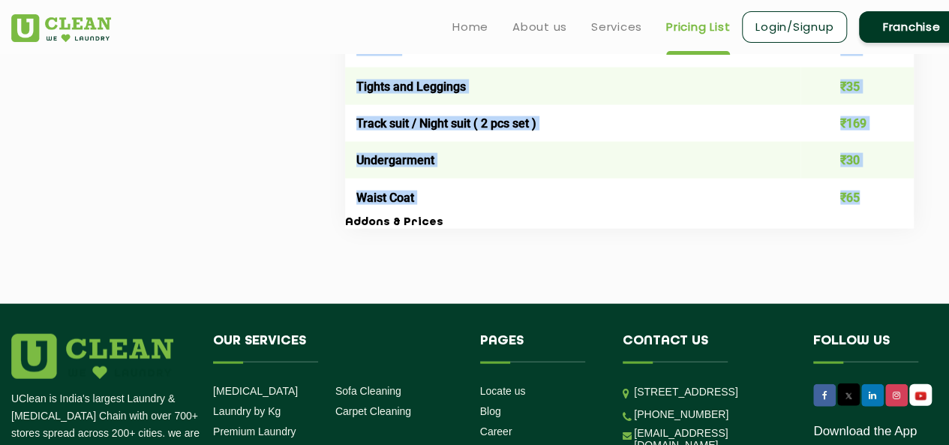
drag, startPoint x: 354, startPoint y: 219, endPoint x: 882, endPoint y: 212, distance: 527.6
copy tbody "Blouse ₹39 Blouse / Top ₹69 Choli + Lehenga + Dupatta ₹399 Coat ₹179 Combo - Sh…"
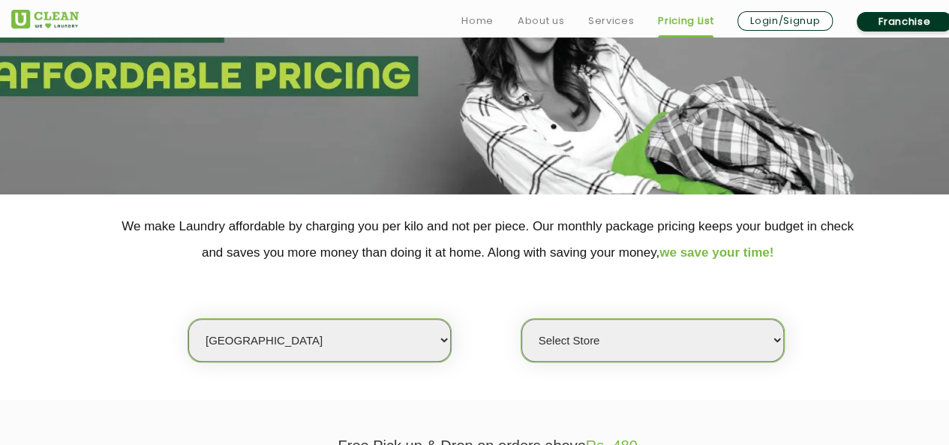
click at [840, 269] on div "Select city Aalo Agartala Agra Ahmedabad Akola Aligarh Alwar - UClean Select Am…" at bounding box center [488, 314] width 976 height 97
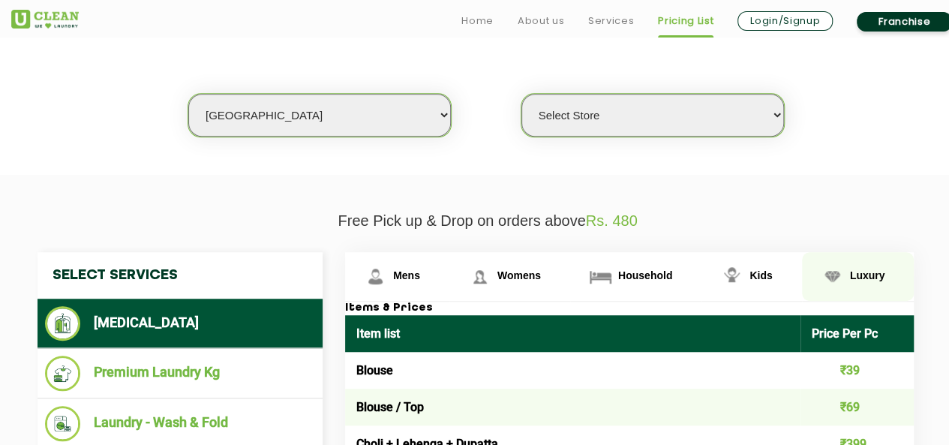
click at [420, 271] on span "Luxury" at bounding box center [406, 275] width 27 height 12
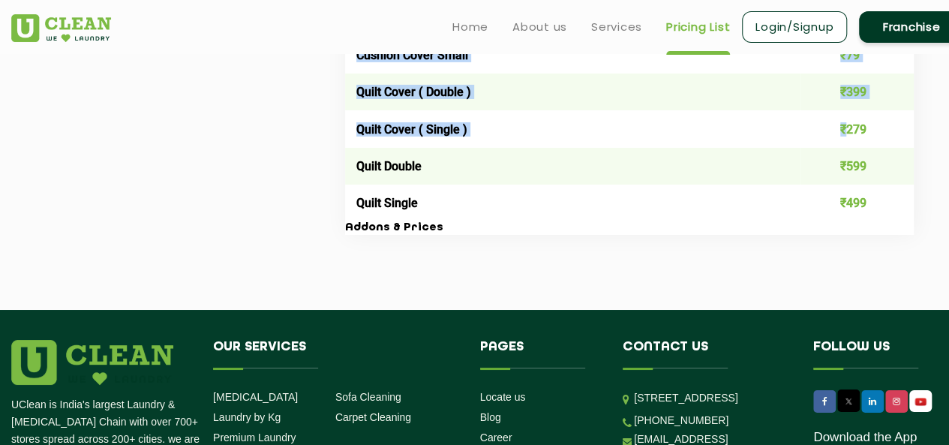
scroll to position [2554, 0]
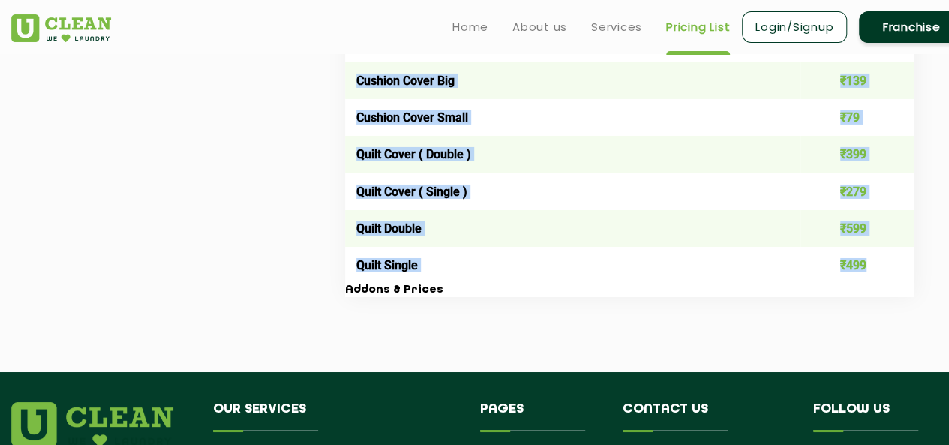
drag, startPoint x: 354, startPoint y: 218, endPoint x: 873, endPoint y: 275, distance: 521.6
copy tbody "Blouse ₹199 Blouse / Top ₹299 Choli + Lehenga ₹799 Choli + Lehenga + Dupatta ₹9…"
click at [747, 247] on td "Quilt Double" at bounding box center [573, 228] width 456 height 37
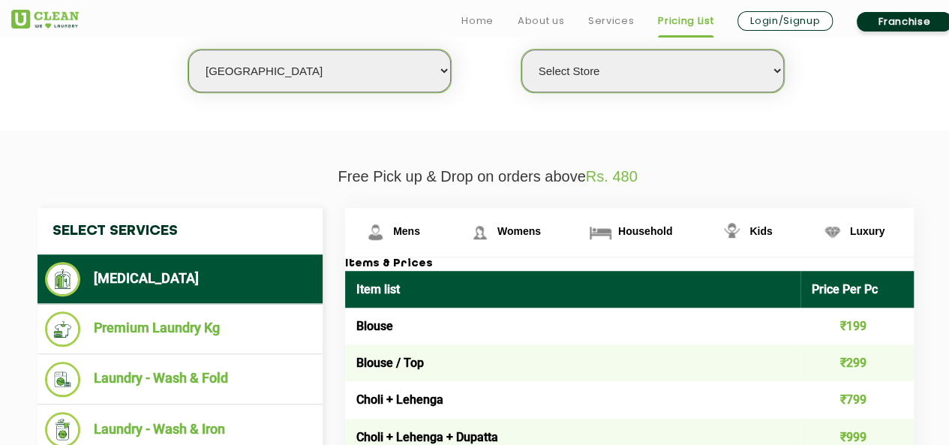
scroll to position [453, 0]
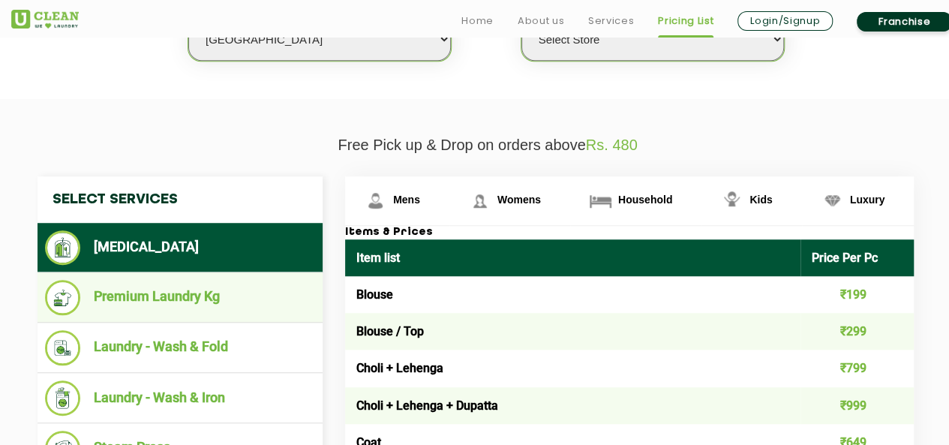
click at [184, 299] on li "Premium Laundry Kg" at bounding box center [180, 297] width 270 height 35
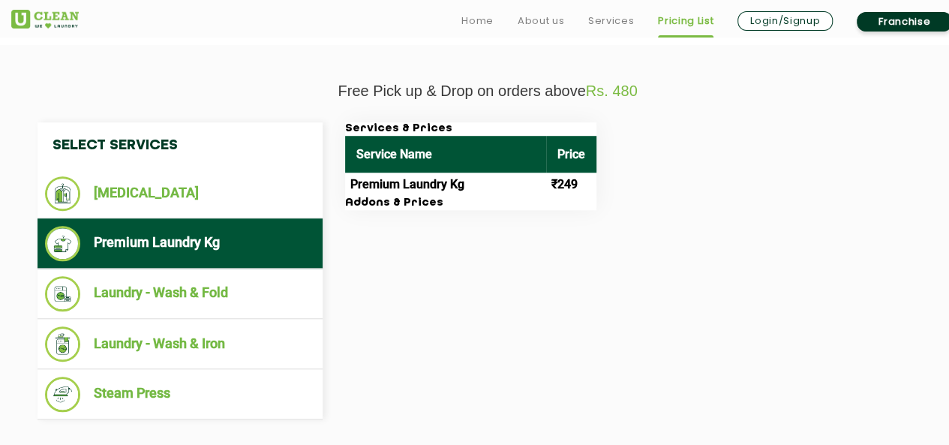
scroll to position [528, 0]
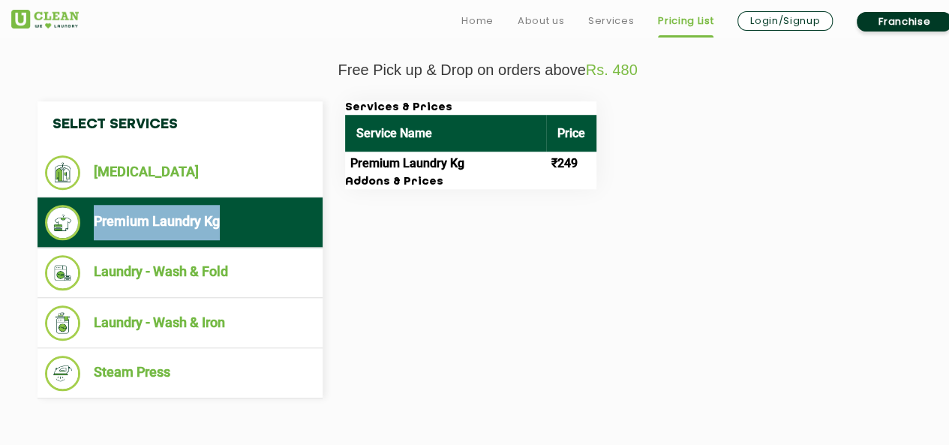
drag, startPoint x: 94, startPoint y: 219, endPoint x: 241, endPoint y: 230, distance: 147.5
click at [241, 230] on li "Premium Laundry Kg" at bounding box center [180, 222] width 270 height 35
copy li "Premium Laundry Kg"
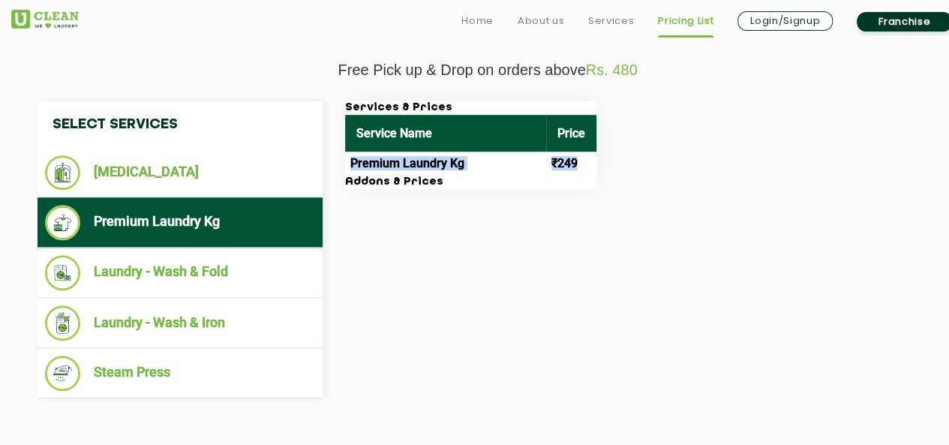
drag, startPoint x: 351, startPoint y: 161, endPoint x: 581, endPoint y: 158, distance: 229.7
click at [581, 158] on tr "Premium Laundry Kg ₹249" at bounding box center [470, 164] width 251 height 24
copy tr "Premium Laundry Kg ₹249"
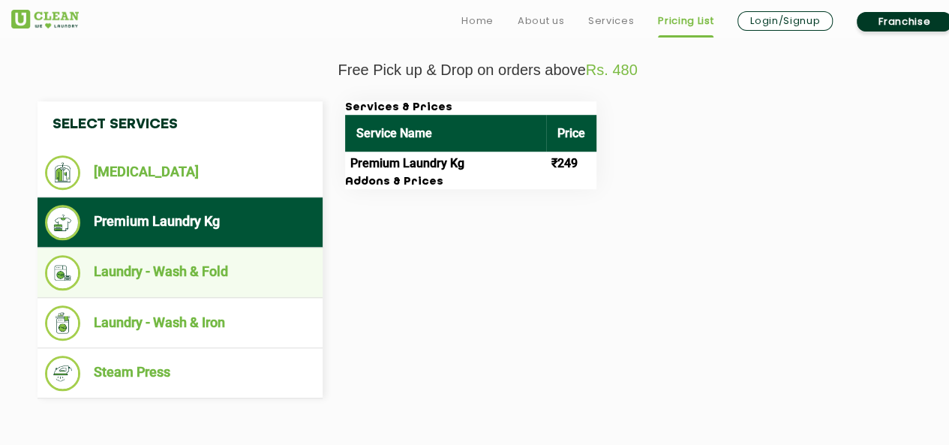
click at [147, 260] on li "Laundry - Wash & Fold" at bounding box center [180, 272] width 270 height 35
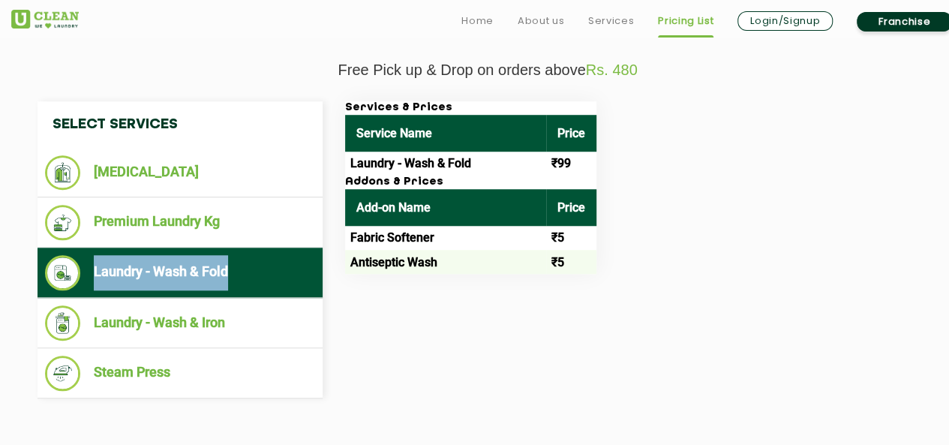
drag, startPoint x: 234, startPoint y: 269, endPoint x: 87, endPoint y: 265, distance: 147.2
click at [87, 265] on li "Laundry - Wash & Fold" at bounding box center [180, 272] width 270 height 35
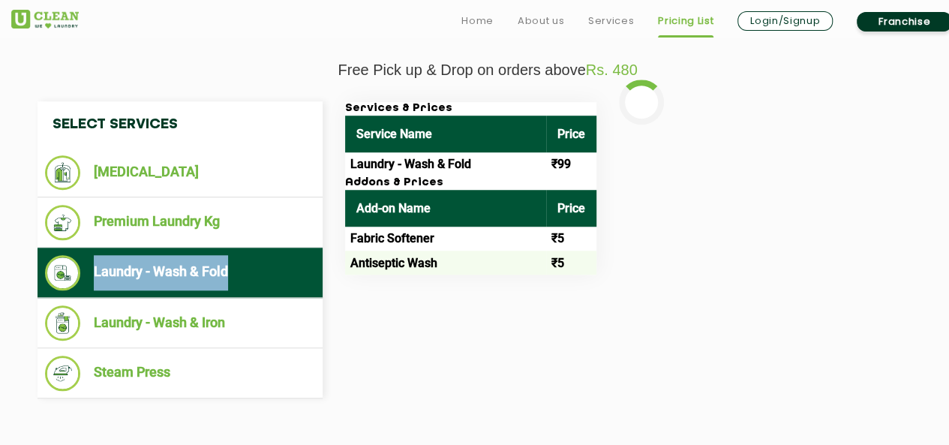
copy li "Laundry - Wash & Fold"
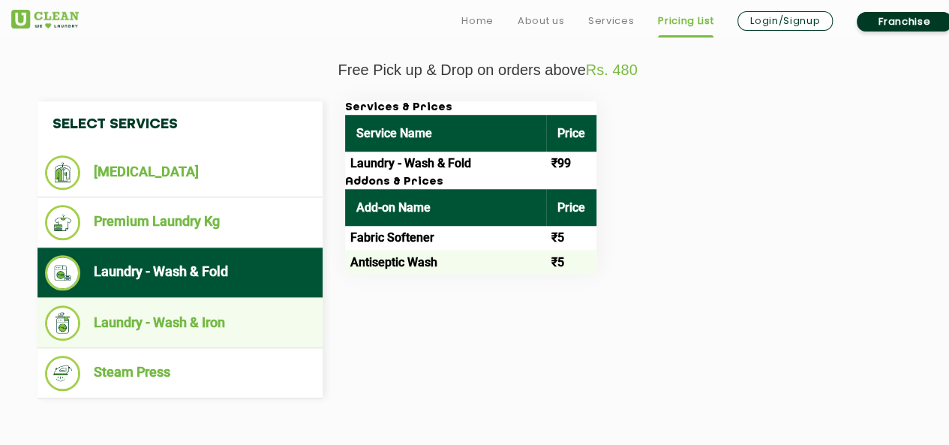
click at [219, 344] on nav "Select Services Dry Cleaning Premium Laundry Kg Laundry - Wash & Fold Laundry -…" at bounding box center [180, 249] width 285 height 297
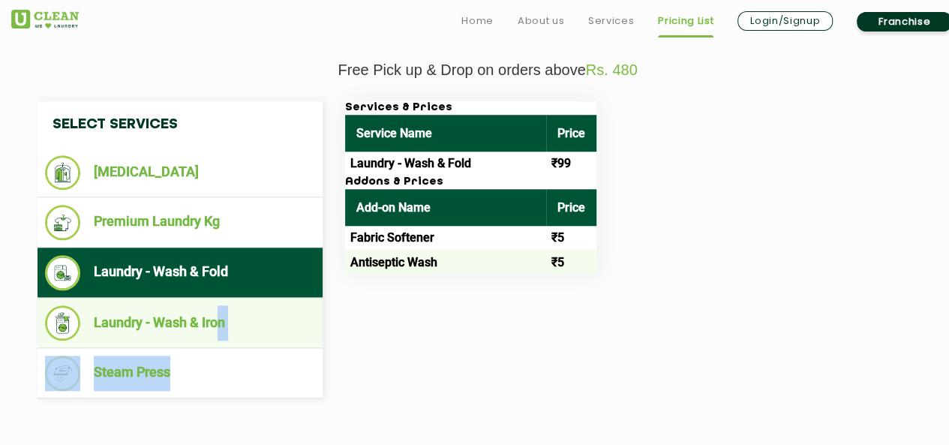
click at [260, 323] on li "Laundry - Wash & Iron" at bounding box center [180, 322] width 270 height 35
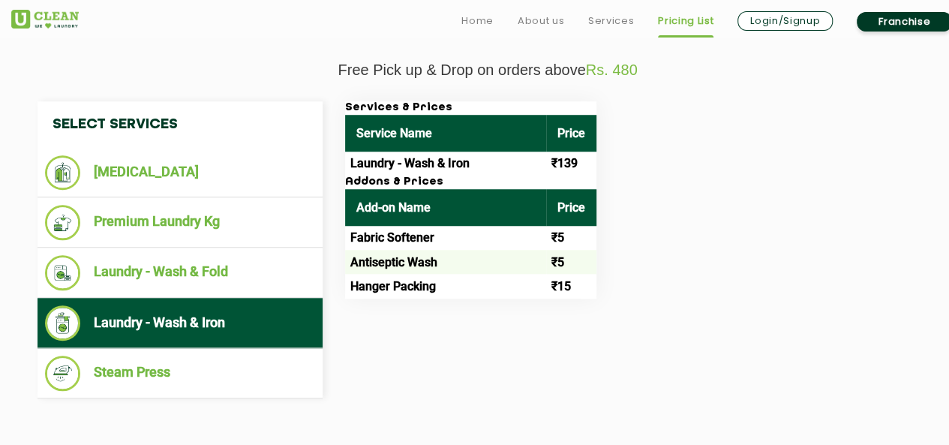
click at [163, 323] on li "Laundry - Wash & Iron" at bounding box center [180, 322] width 270 height 35
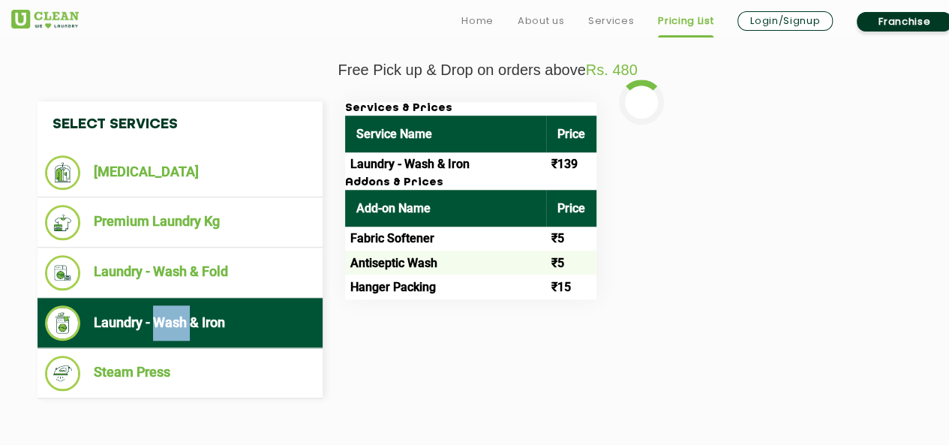
click at [163, 323] on li "Laundry - Wash & Iron" at bounding box center [180, 322] width 270 height 35
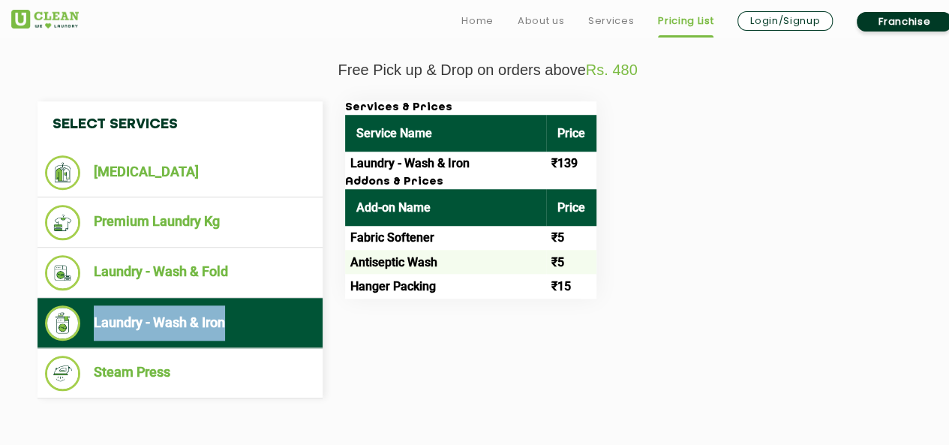
drag, startPoint x: 234, startPoint y: 323, endPoint x: 92, endPoint y: 311, distance: 143.1
click at [92, 311] on li "Laundry - Wash & Iron" at bounding box center [180, 322] width 270 height 35
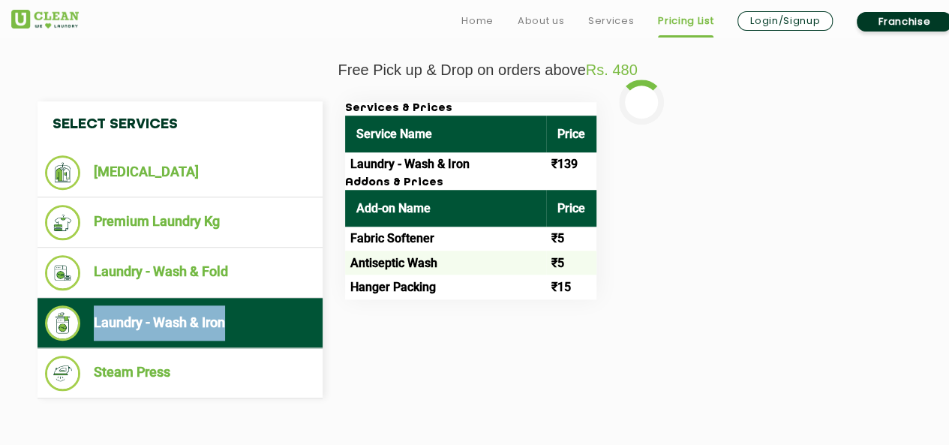
copy li "Laundry - Wash & Iron"
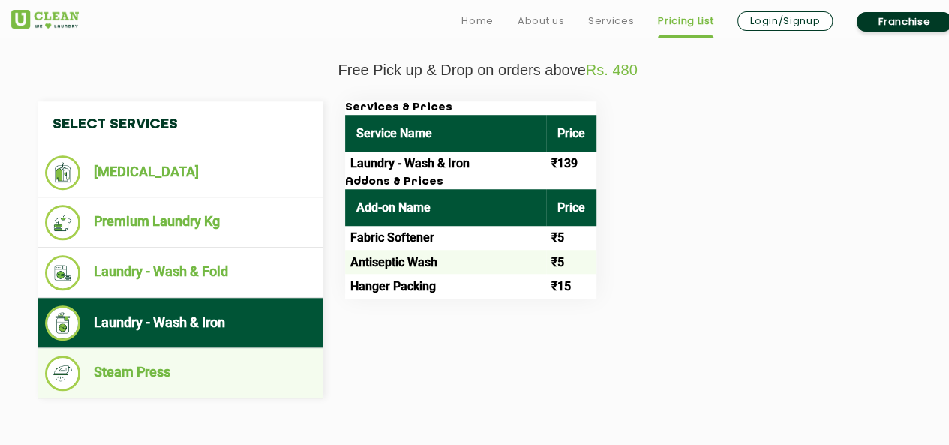
click at [203, 364] on li "Steam Press" at bounding box center [180, 373] width 270 height 35
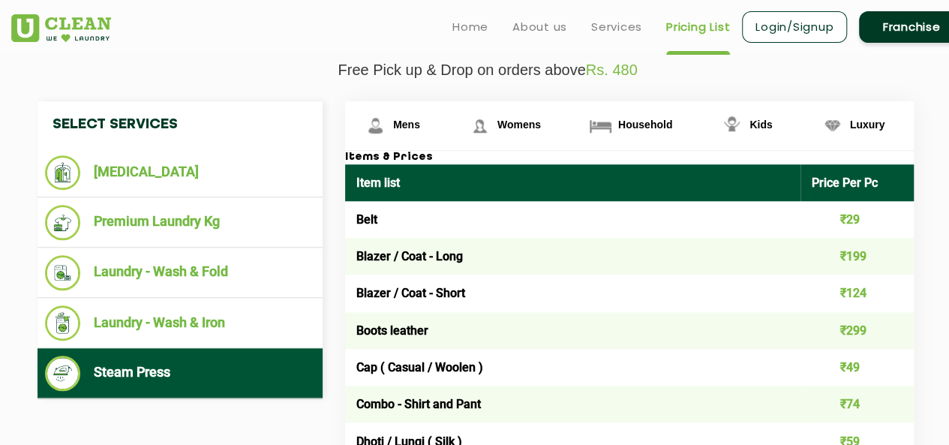
click at [135, 367] on li "Steam Press" at bounding box center [180, 373] width 270 height 35
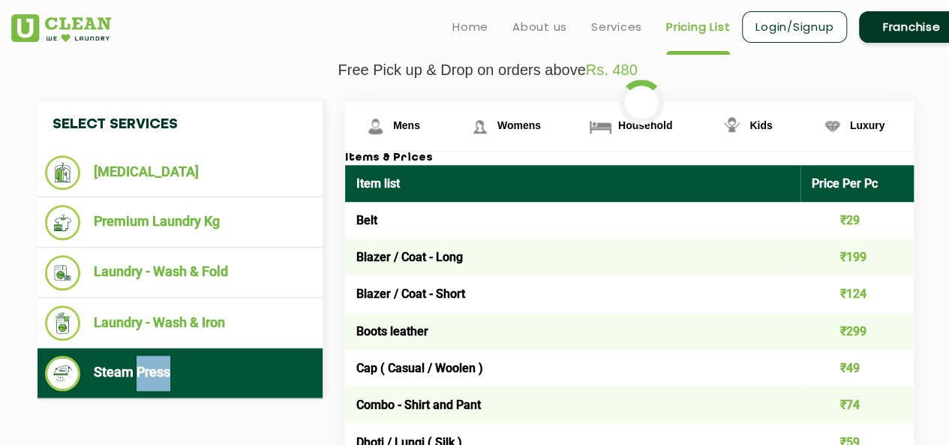
click at [135, 367] on li "Steam Press" at bounding box center [180, 373] width 270 height 35
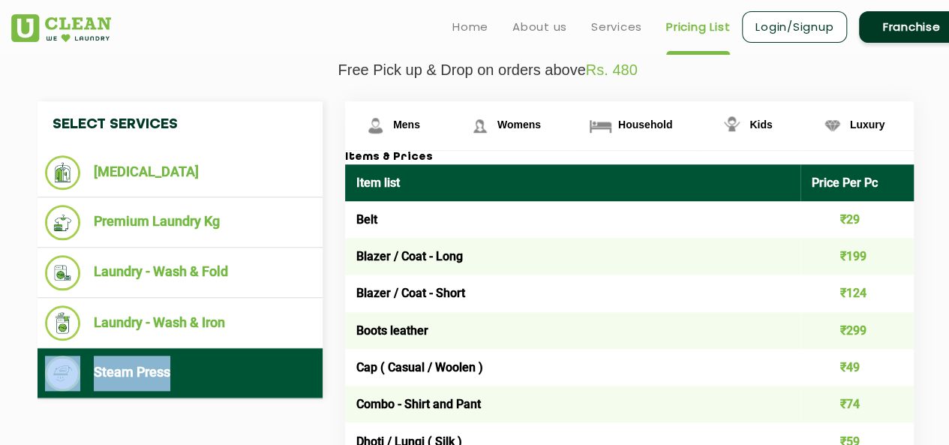
click at [135, 367] on li "Steam Press" at bounding box center [180, 373] width 270 height 35
click at [151, 371] on li "Steam Press" at bounding box center [180, 373] width 270 height 35
drag, startPoint x: 171, startPoint y: 372, endPoint x: 90, endPoint y: 368, distance: 81.1
click at [90, 368] on li "Steam Press" at bounding box center [180, 373] width 270 height 35
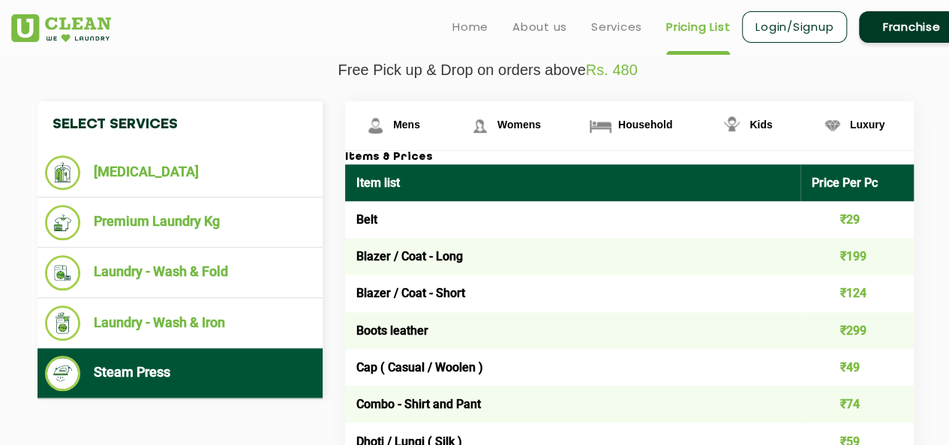
click at [455, 245] on td "Blazer / Coat - Long" at bounding box center [573, 256] width 456 height 37
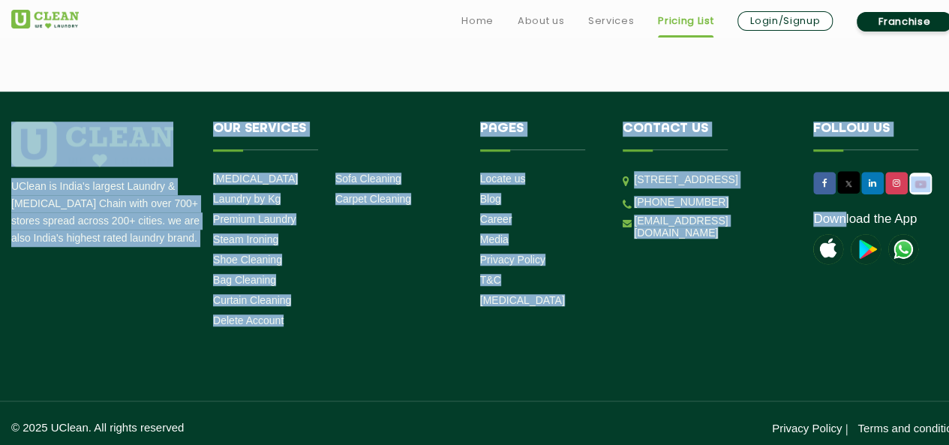
drag, startPoint x: 350, startPoint y: 215, endPoint x: 845, endPoint y: 212, distance: 495.3
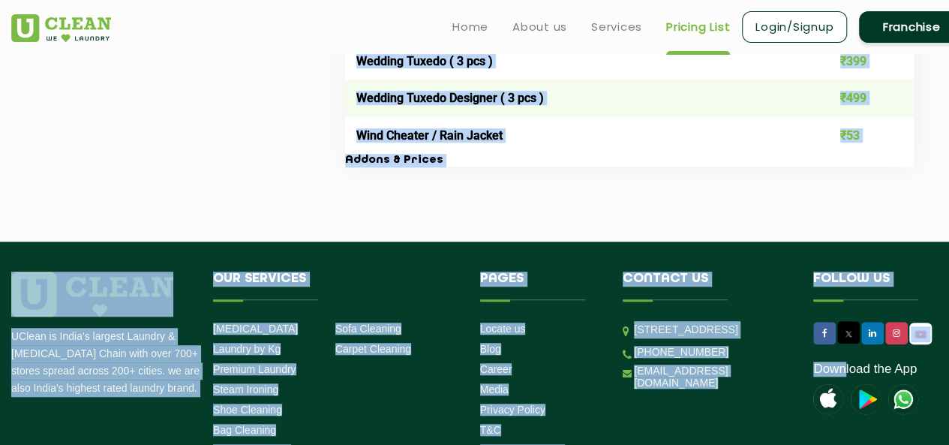
scroll to position [3128, 0]
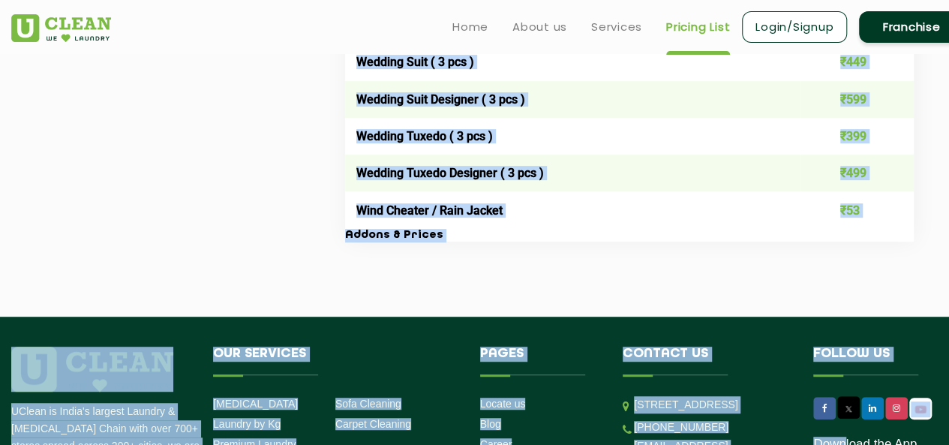
click at [877, 228] on td "₹53" at bounding box center [858, 209] width 114 height 37
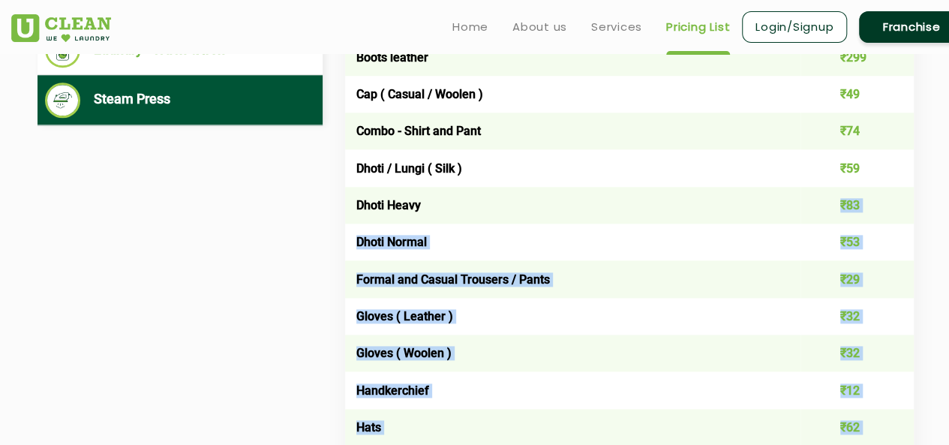
scroll to position [501, 0]
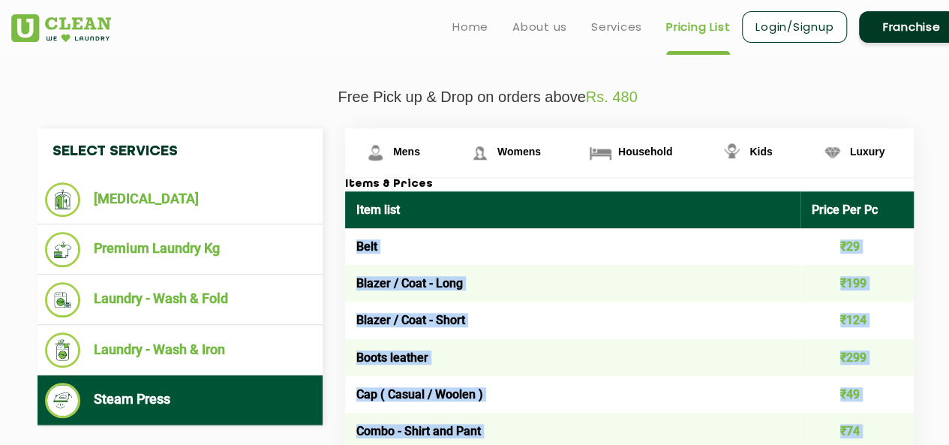
drag, startPoint x: 874, startPoint y: 227, endPoint x: 350, endPoint y: 242, distance: 524.0
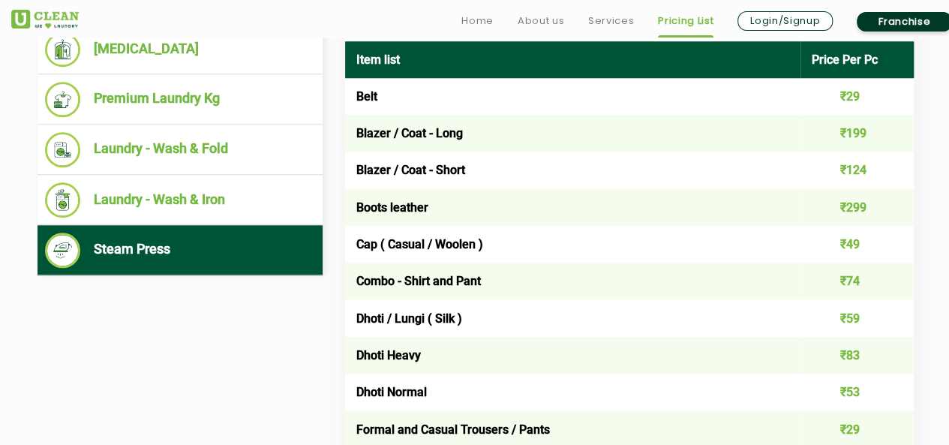
scroll to position [1102, 0]
